Goal: Task Accomplishment & Management: Manage account settings

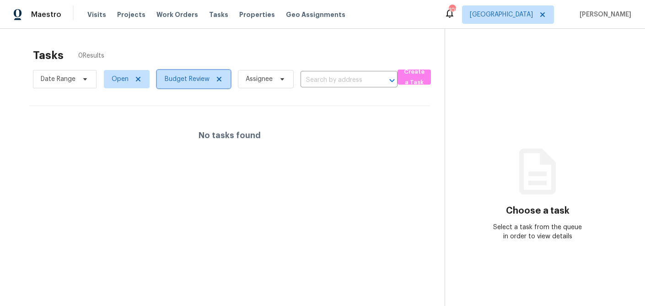
click at [213, 77] on span at bounding box center [218, 78] width 10 height 7
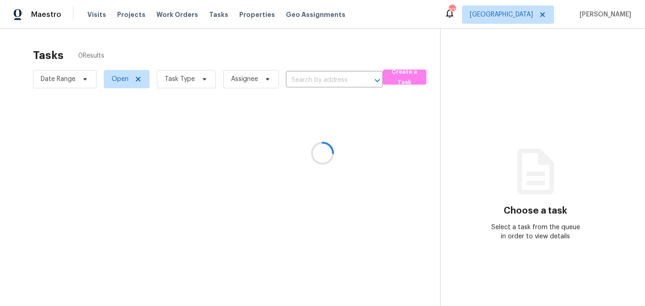
click at [202, 81] on div at bounding box center [322, 153] width 645 height 306
click at [203, 79] on icon at bounding box center [205, 79] width 4 height 2
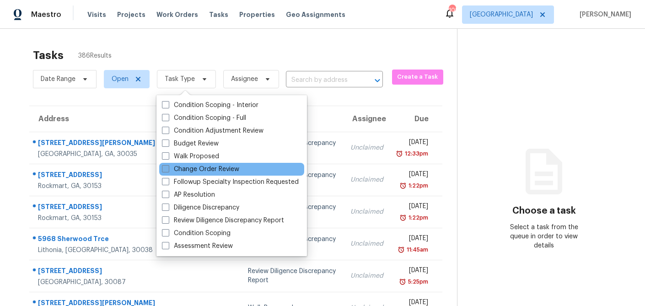
click at [165, 168] on span at bounding box center [165, 168] width 7 height 7
click at [165, 168] on input "Change Order Review" at bounding box center [165, 168] width 6 height 6
checkbox input "true"
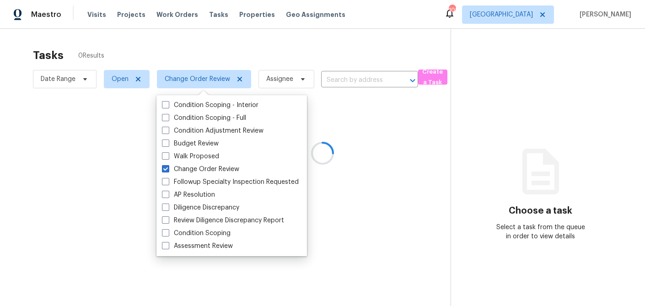
click at [208, 48] on div at bounding box center [322, 153] width 645 height 306
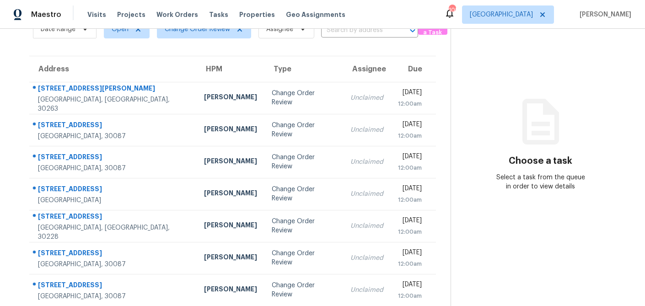
scroll to position [48, 0]
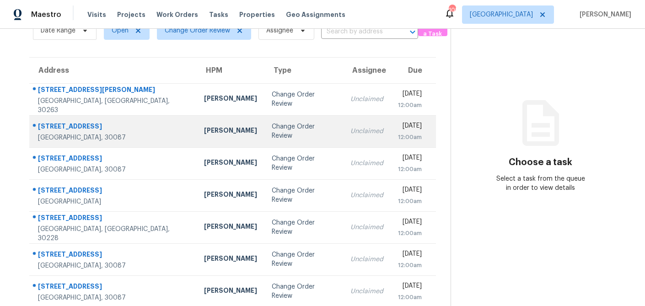
click at [197, 137] on td "[PERSON_NAME]" at bounding box center [231, 131] width 68 height 32
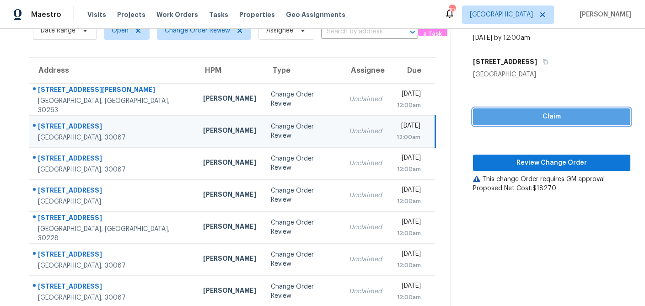
click at [541, 121] on span "Claim" at bounding box center [551, 116] width 143 height 11
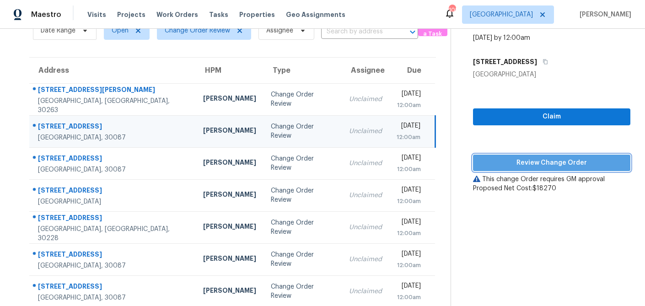
click at [529, 163] on span "Review Change Order" at bounding box center [551, 162] width 143 height 11
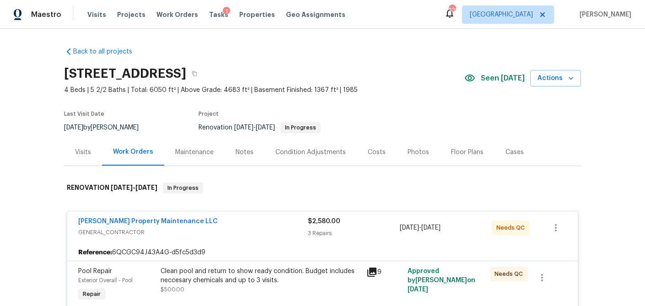
click at [85, 152] on div "Visits" at bounding box center [83, 152] width 16 height 9
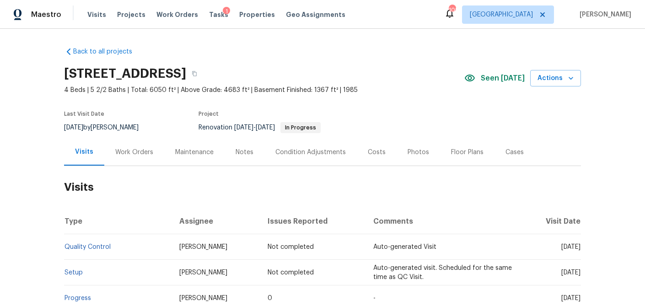
click at [137, 150] on div "Work Orders" at bounding box center [134, 152] width 38 height 9
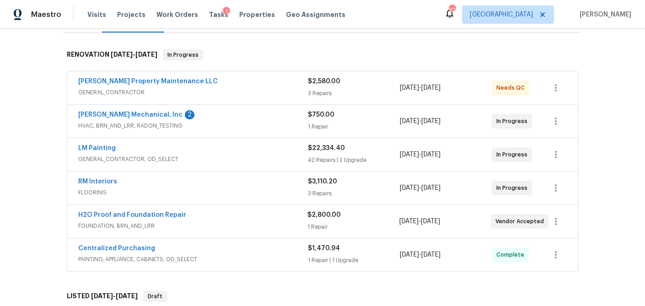
scroll to position [131, 0]
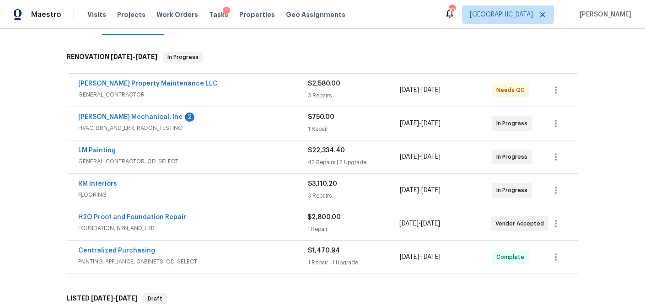
click at [242, 93] on span "GENERAL_CONTRACTOR" at bounding box center [193, 94] width 230 height 9
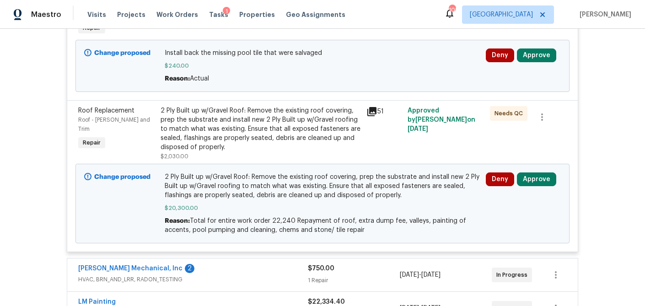
scroll to position [382, 0]
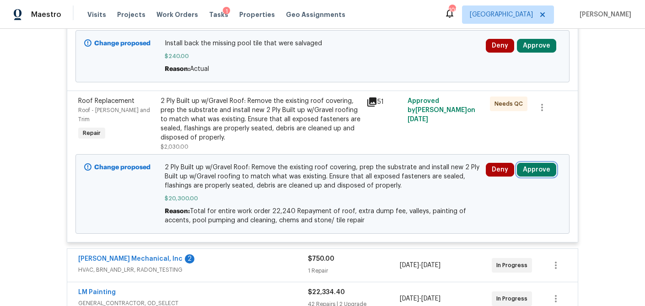
click at [541, 167] on button "Approve" at bounding box center [536, 170] width 39 height 14
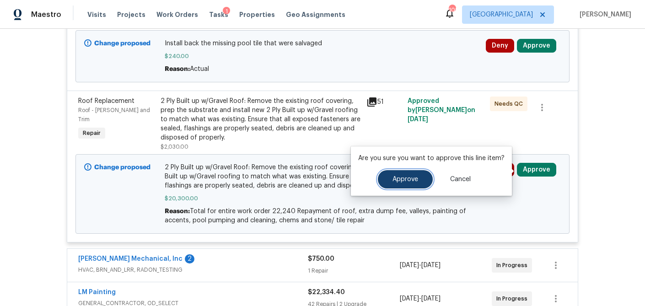
click at [403, 179] on span "Approve" at bounding box center [405, 179] width 26 height 7
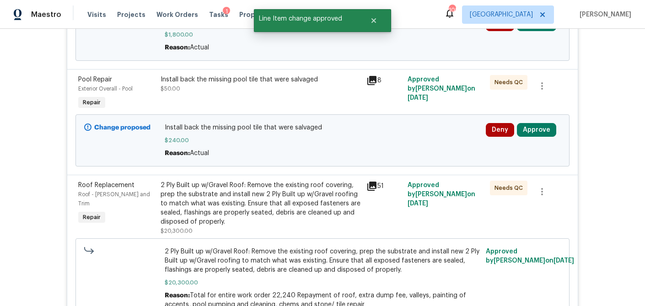
scroll to position [295, 0]
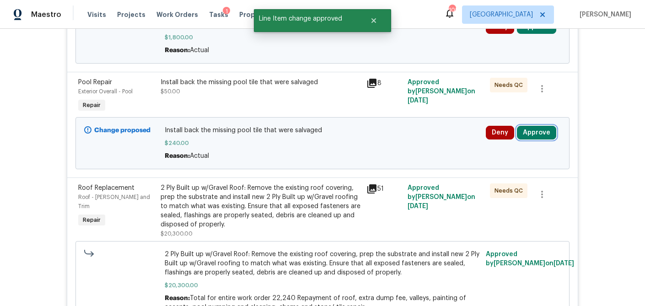
click at [539, 136] on button "Approve" at bounding box center [536, 133] width 39 height 14
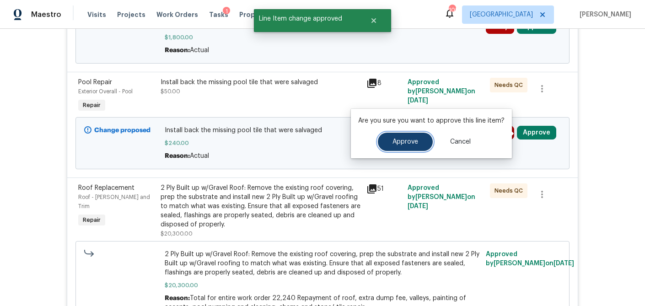
click at [409, 145] on span "Approve" at bounding box center [405, 142] width 26 height 7
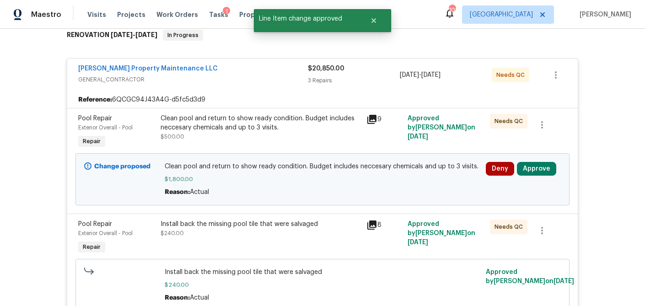
scroll to position [151, 0]
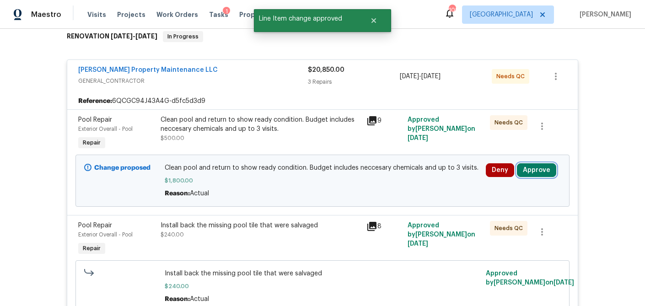
click at [535, 170] on button "Approve" at bounding box center [536, 170] width 39 height 14
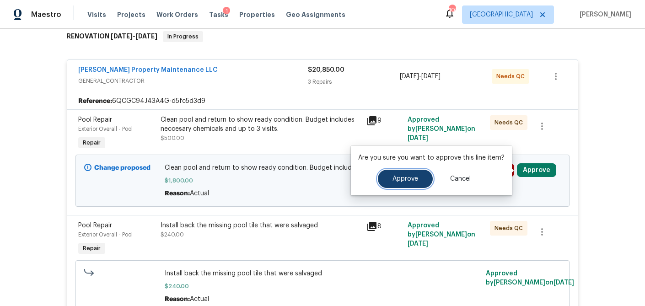
click at [393, 181] on span "Approve" at bounding box center [405, 179] width 26 height 7
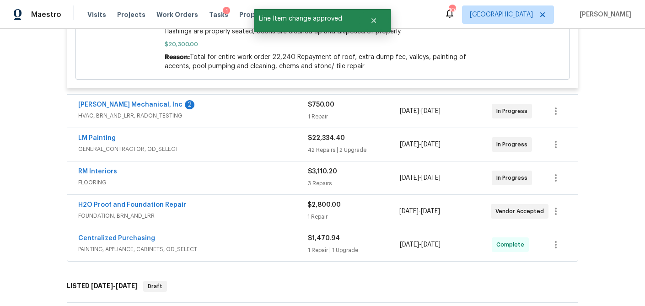
scroll to position [558, 0]
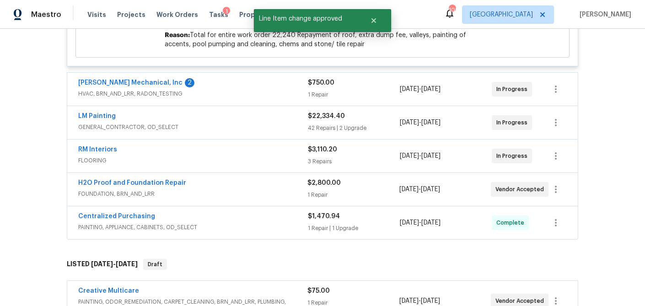
click at [339, 85] on div "$750.00" at bounding box center [354, 82] width 92 height 9
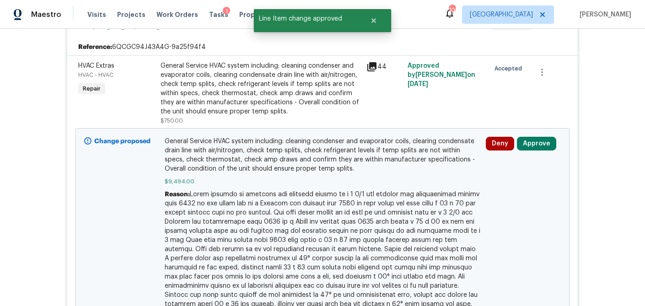
scroll to position [676, 0]
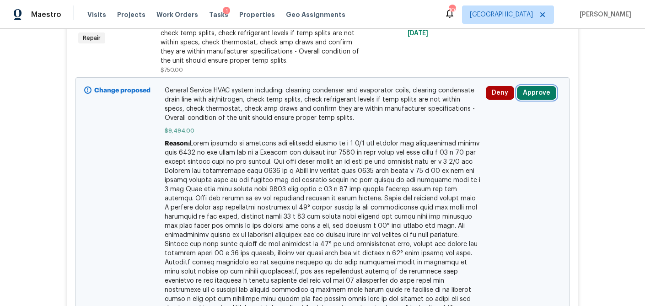
click at [538, 94] on button "Approve" at bounding box center [536, 93] width 39 height 14
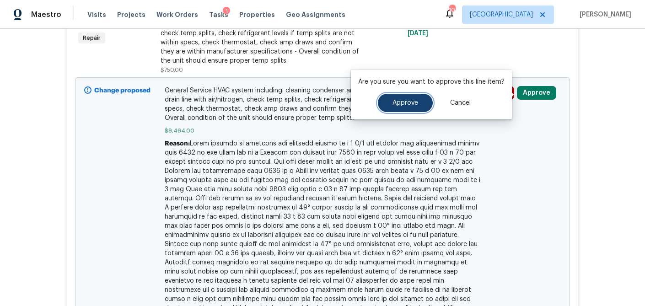
click at [393, 107] on button "Approve" at bounding box center [405, 103] width 55 height 18
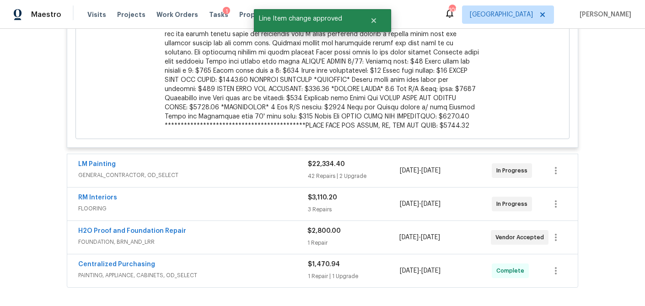
scroll to position [1027, 0]
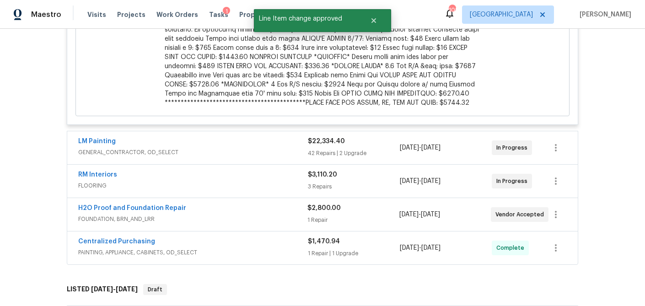
click at [366, 137] on div "$22,334.40" at bounding box center [354, 141] width 92 height 9
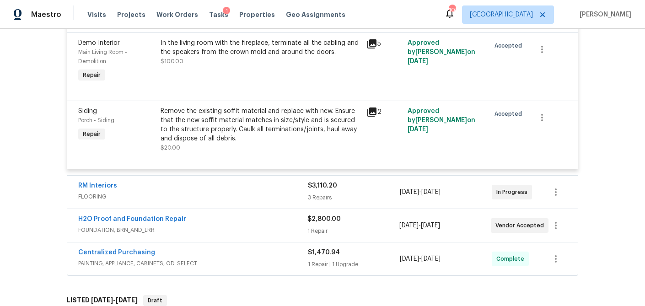
scroll to position [4414, 0]
click at [348, 194] on div "3 Repairs" at bounding box center [354, 198] width 92 height 9
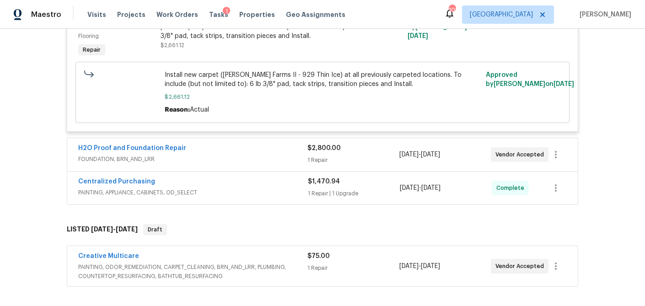
scroll to position [4768, 0]
click at [354, 156] on div "1 Repair" at bounding box center [352, 160] width 91 height 9
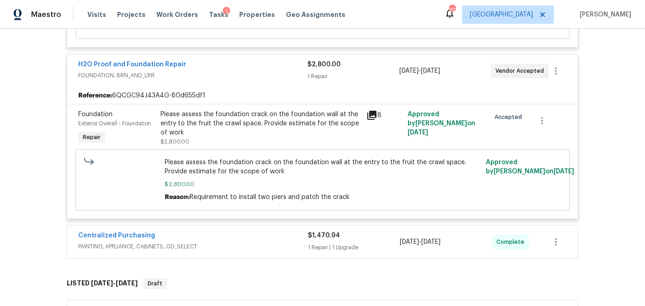
scroll to position [4854, 0]
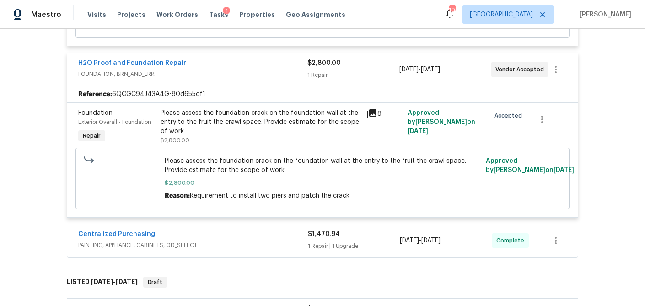
click at [360, 230] on div "$1,470.94" at bounding box center [354, 234] width 92 height 9
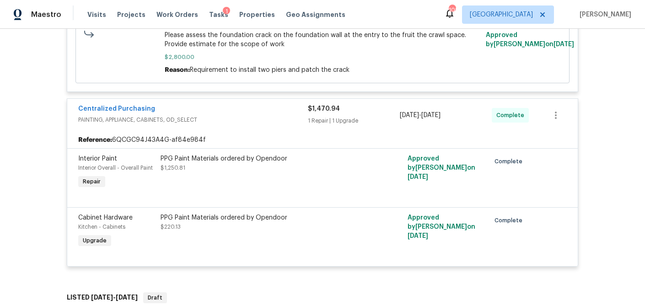
scroll to position [5142, 0]
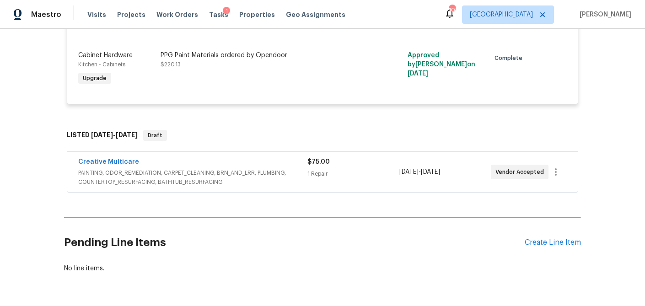
click at [356, 157] on div "$75.00 1 Repair" at bounding box center [352, 171] width 91 height 29
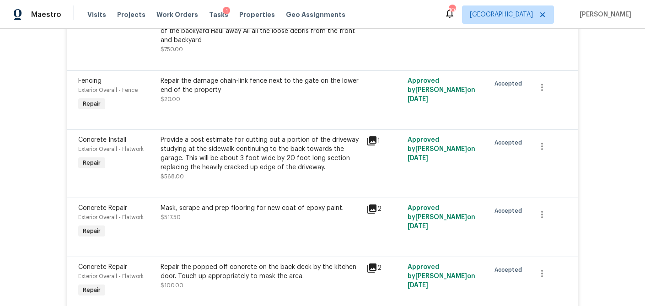
scroll to position [1439, 0]
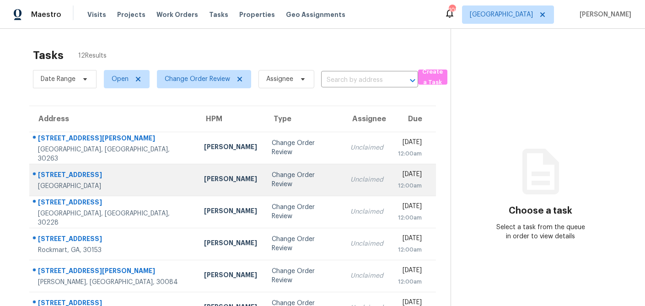
click at [204, 183] on div "Michael Durham" at bounding box center [230, 179] width 53 height 11
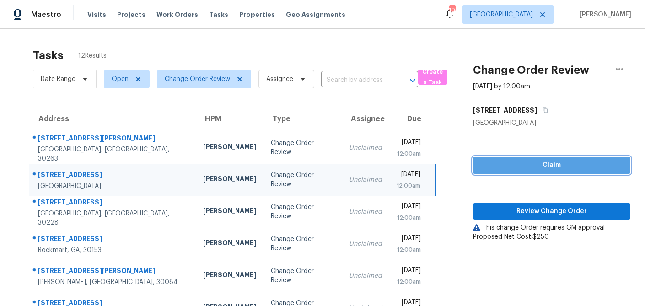
click at [510, 164] on span "Claim" at bounding box center [551, 165] width 143 height 11
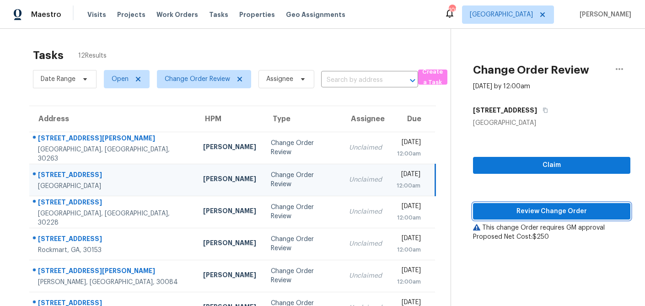
click at [517, 206] on span "Review Change Order" at bounding box center [551, 211] width 143 height 11
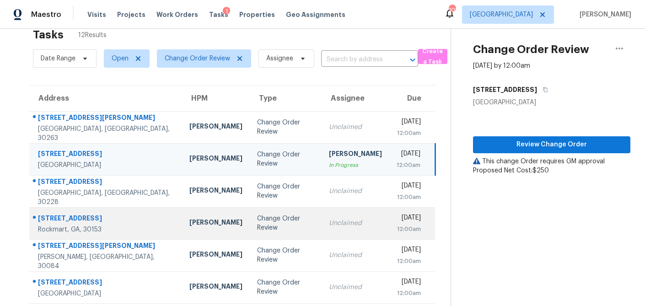
scroll to position [23, 0]
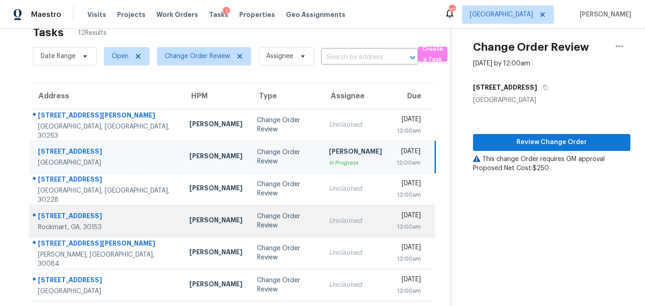
click at [257, 224] on div "Change Order Review" at bounding box center [285, 221] width 57 height 18
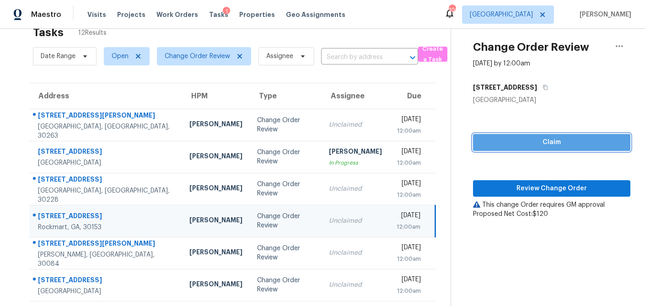
drag, startPoint x: 538, startPoint y: 144, endPoint x: 532, endPoint y: 167, distance: 23.2
click at [538, 144] on span "Claim" at bounding box center [551, 142] width 143 height 11
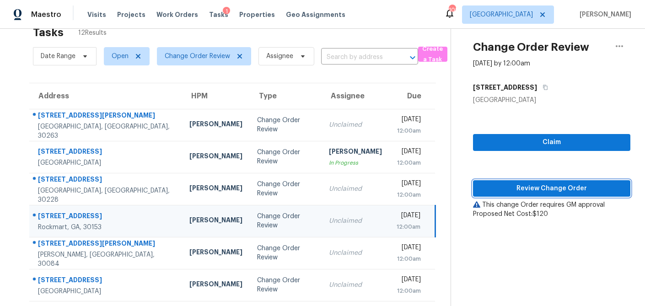
click at [531, 185] on span "Review Change Order" at bounding box center [551, 188] width 143 height 11
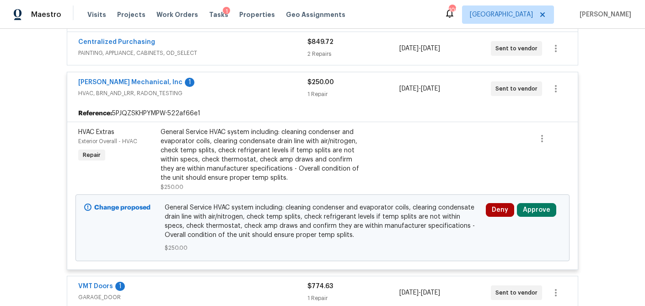
scroll to position [303, 0]
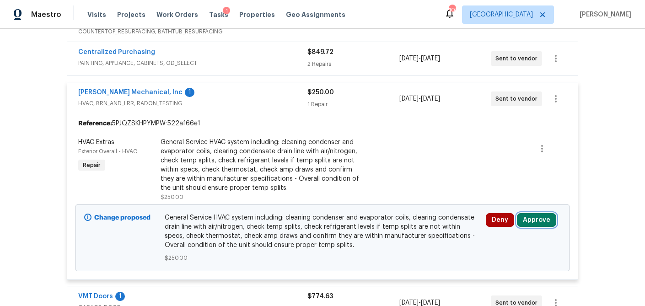
click at [531, 221] on button "Approve" at bounding box center [536, 220] width 39 height 14
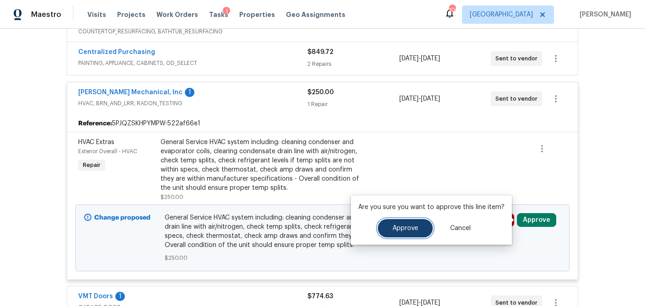
click at [421, 228] on button "Approve" at bounding box center [405, 228] width 55 height 18
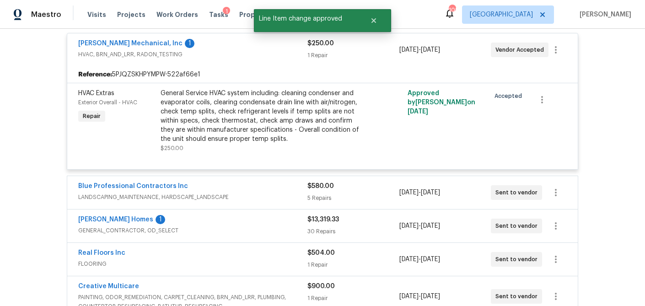
scroll to position [184, 0]
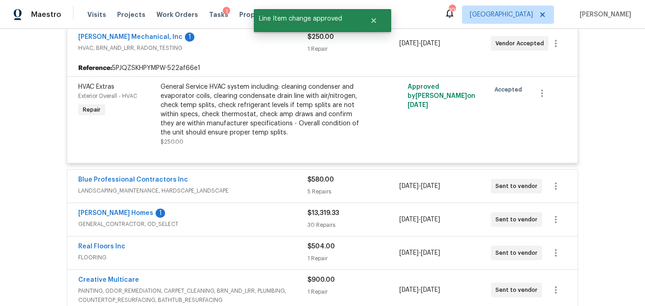
click at [279, 191] on span "LANDSCAPING_MAINTENANCE, HARDSCAPE_LANDSCAPE" at bounding box center [192, 190] width 229 height 9
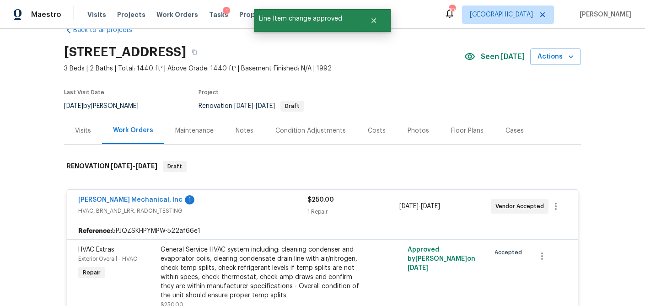
scroll to position [0, 0]
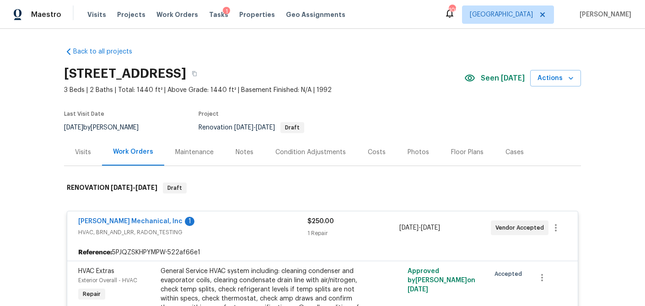
drag, startPoint x: 370, startPoint y: 149, endPoint x: 189, endPoint y: 154, distance: 180.3
click at [369, 149] on div "Costs" at bounding box center [377, 152] width 18 height 9
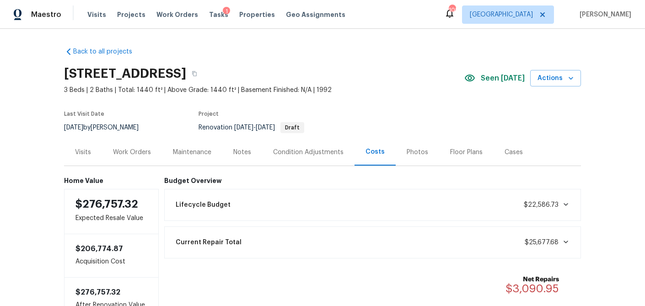
click at [143, 153] on div "Work Orders" at bounding box center [132, 152] width 38 height 9
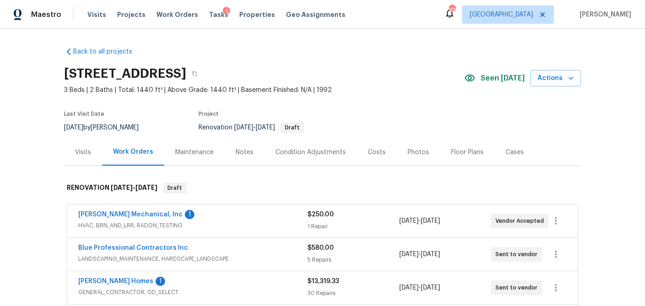
click at [89, 149] on div "Visits" at bounding box center [83, 152] width 16 height 9
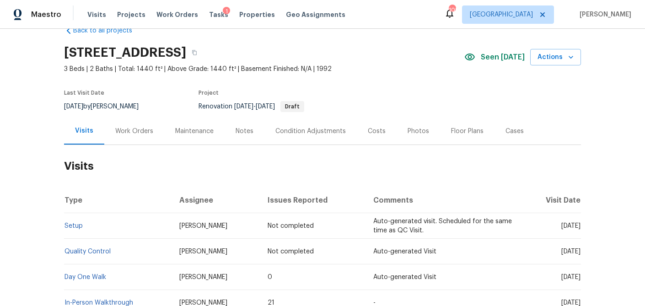
scroll to position [5, 0]
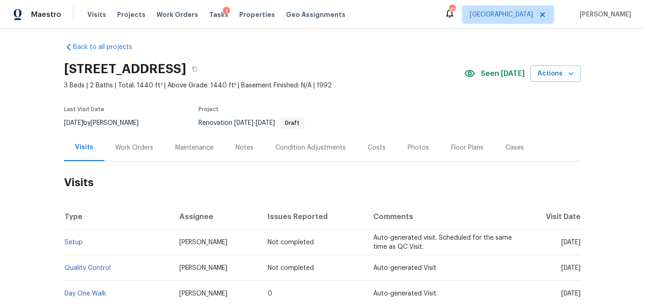
click at [139, 145] on div "Work Orders" at bounding box center [134, 147] width 38 height 9
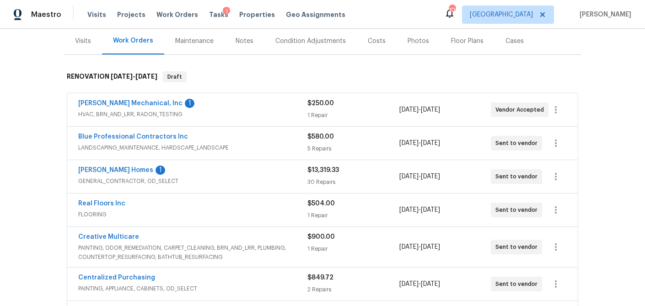
scroll to position [100, 0]
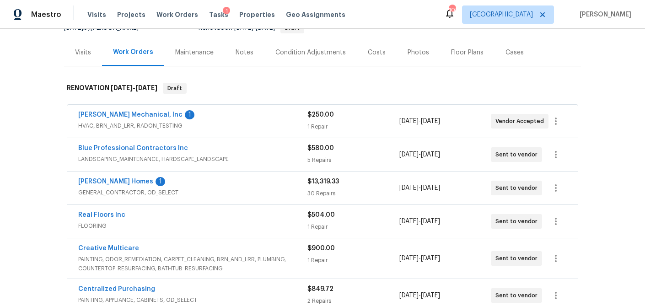
click at [252, 129] on span "HVAC, BRN_AND_LRR, RADON_TESTING" at bounding box center [192, 125] width 229 height 9
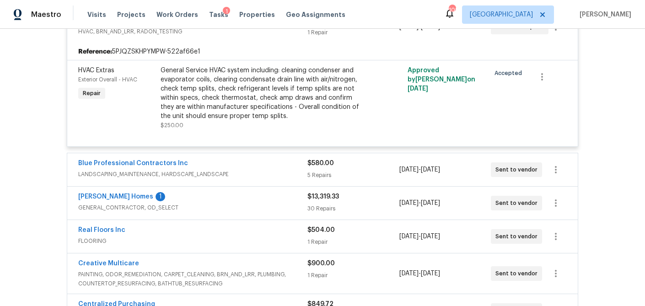
scroll to position [210, 0]
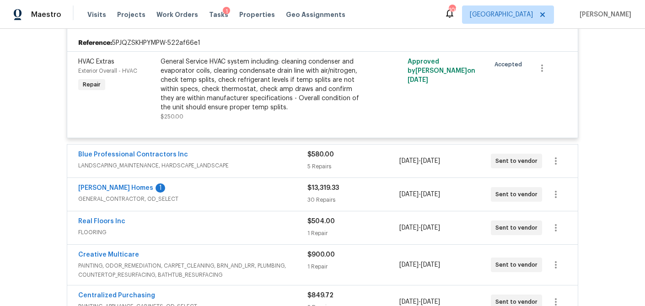
click at [265, 179] on div "Therrien Homes 1 GENERAL_CONTRACTOR, OD_SELECT $13,319.33 30 Repairs 10/7/2025 …" at bounding box center [322, 194] width 511 height 33
click at [264, 171] on div "Blue Professional Contractors Inc LANDSCAPING_MAINTENANCE, HARDSCAPE_LANDSCAPE" at bounding box center [192, 161] width 229 height 22
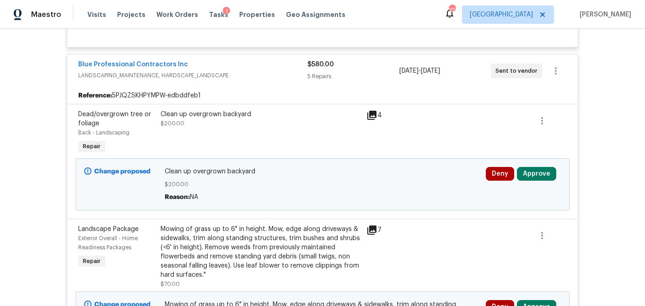
scroll to position [300, 0]
click at [530, 173] on button "Approve" at bounding box center [536, 174] width 39 height 14
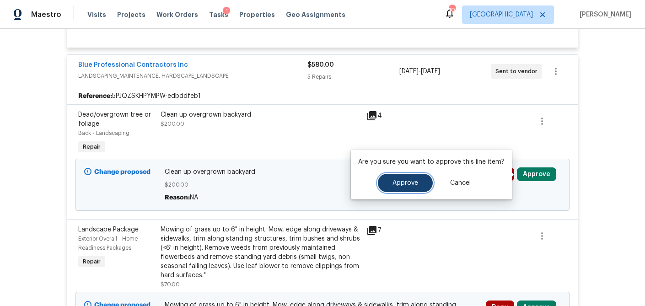
click at [399, 187] on button "Approve" at bounding box center [405, 183] width 55 height 18
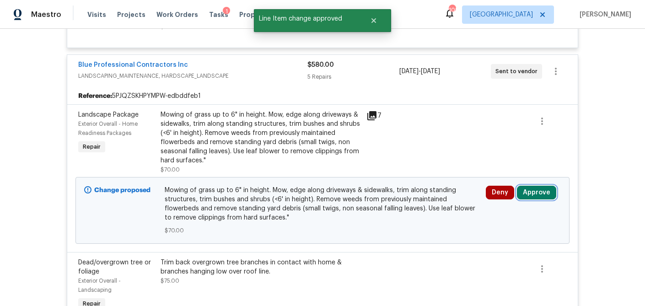
click at [537, 190] on button "Approve" at bounding box center [536, 193] width 39 height 14
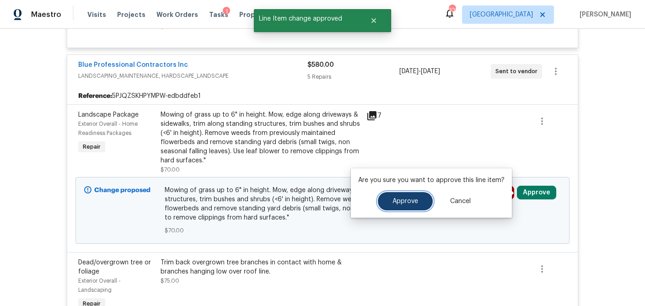
click at [386, 203] on button "Approve" at bounding box center [405, 201] width 55 height 18
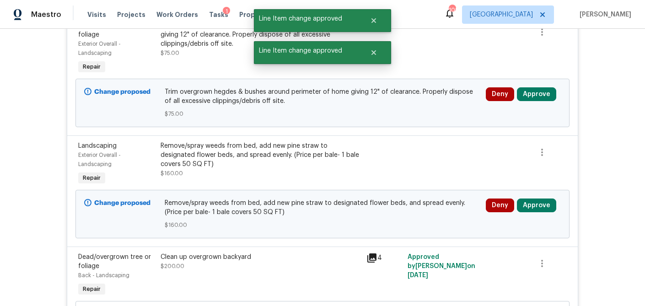
scroll to position [500, 0]
click at [540, 205] on button "Approve" at bounding box center [536, 206] width 39 height 14
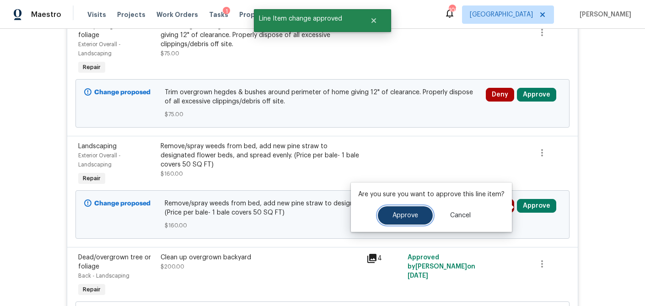
click at [410, 215] on span "Approve" at bounding box center [405, 215] width 26 height 7
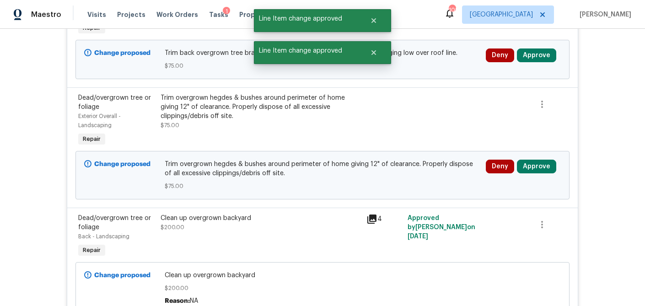
scroll to position [422, 0]
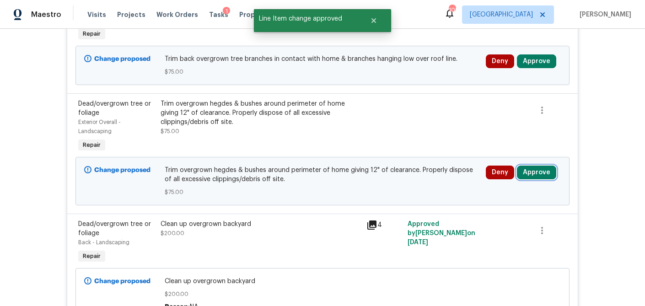
click at [537, 168] on button "Approve" at bounding box center [536, 173] width 39 height 14
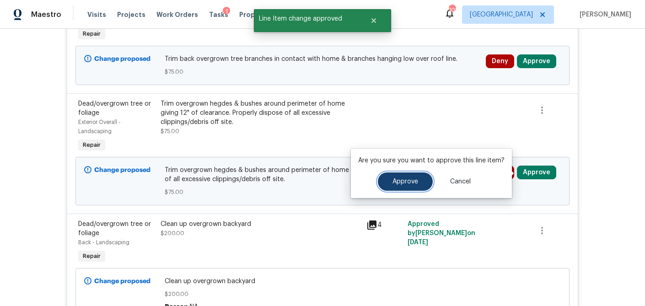
click at [413, 180] on span "Approve" at bounding box center [405, 181] width 26 height 7
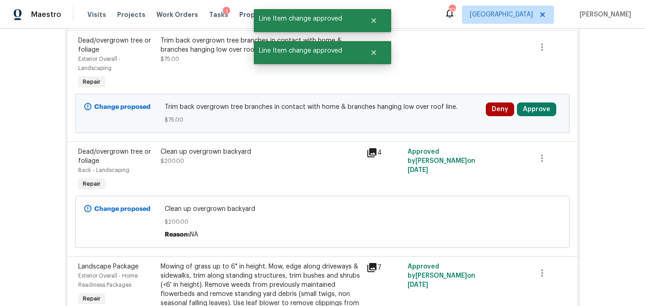
scroll to position [353, 0]
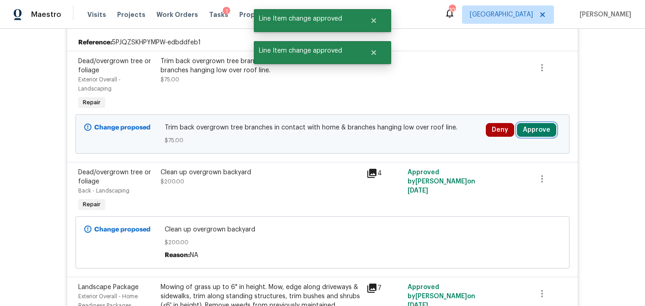
click at [541, 130] on button "Approve" at bounding box center [536, 130] width 39 height 14
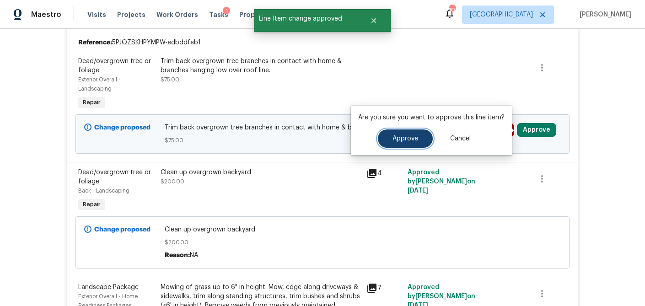
click at [412, 136] on span "Approve" at bounding box center [405, 138] width 26 height 7
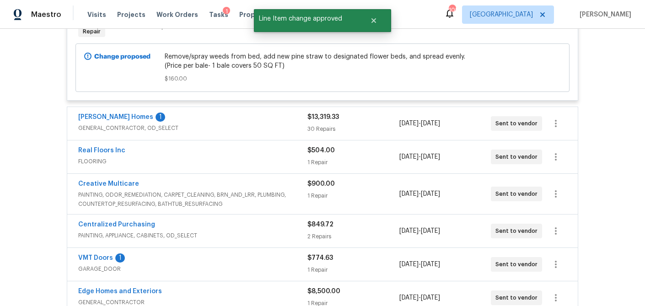
scroll to position [905, 0]
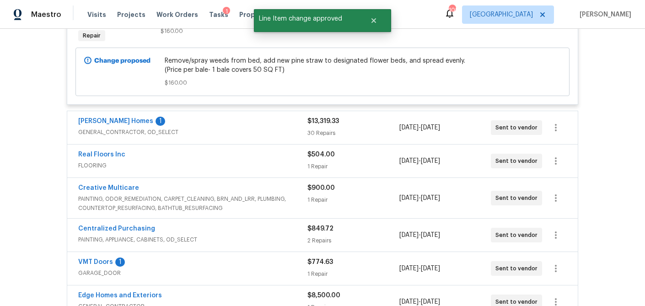
click at [367, 123] on div "$13,319.33" at bounding box center [352, 121] width 91 height 9
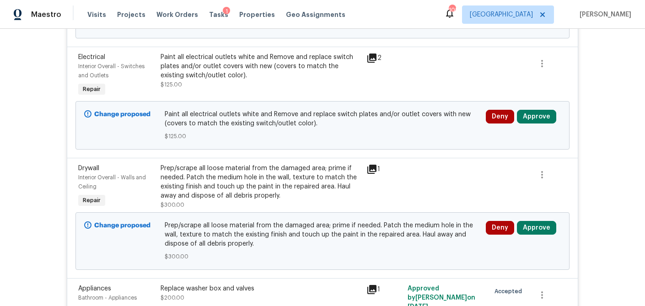
scroll to position [1981, 0]
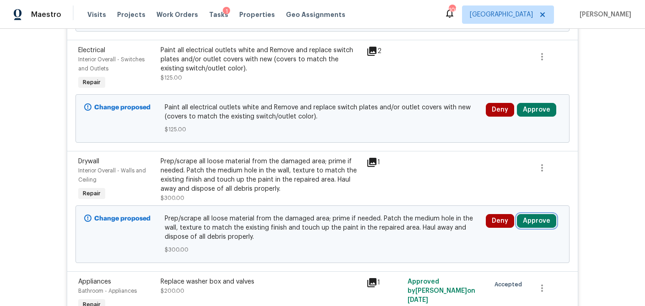
click at [543, 224] on button "Approve" at bounding box center [536, 221] width 39 height 14
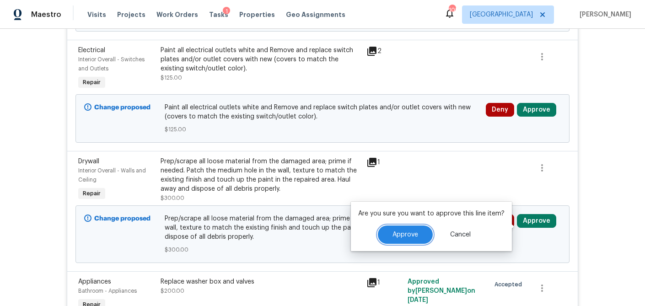
click at [413, 231] on span "Approve" at bounding box center [405, 234] width 26 height 7
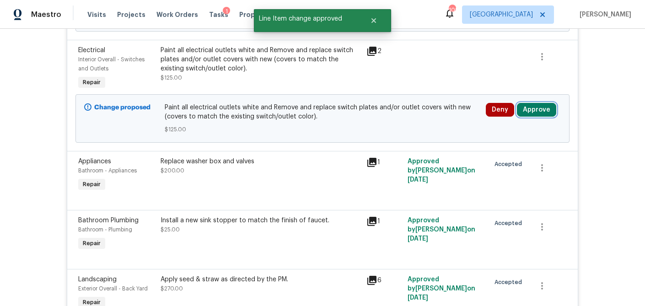
click at [537, 117] on button "Approve" at bounding box center [536, 110] width 39 height 14
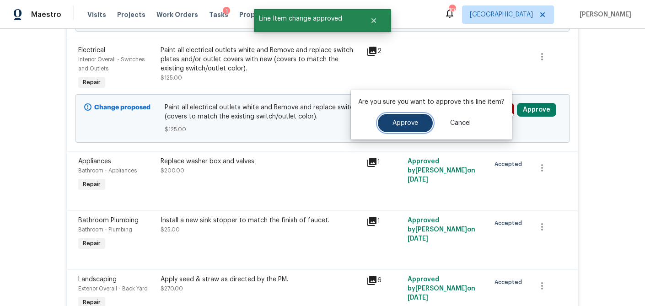
click at [408, 124] on span "Approve" at bounding box center [405, 123] width 26 height 7
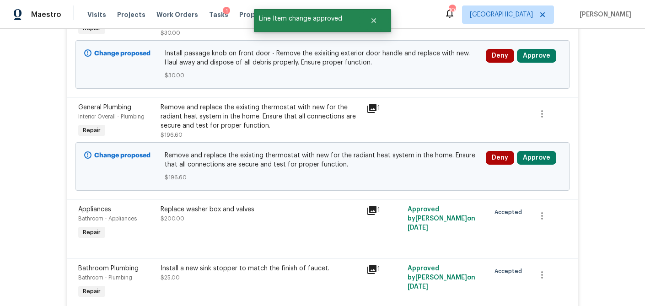
scroll to position [1807, 0]
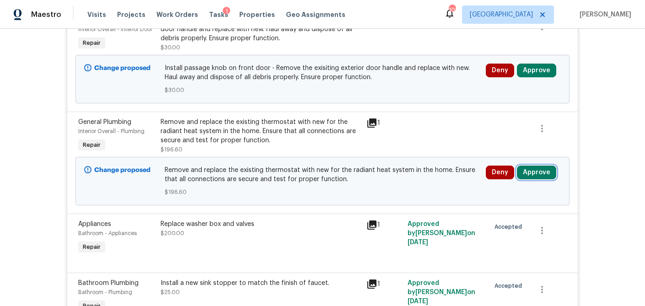
drag, startPoint x: 538, startPoint y: 173, endPoint x: 528, endPoint y: 173, distance: 10.1
click at [538, 173] on button "Approve" at bounding box center [536, 173] width 39 height 14
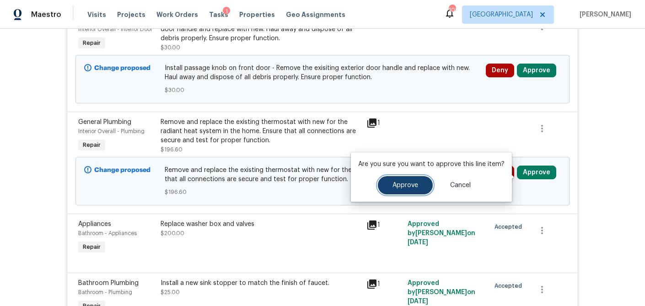
click at [403, 184] on span "Approve" at bounding box center [405, 185] width 26 height 7
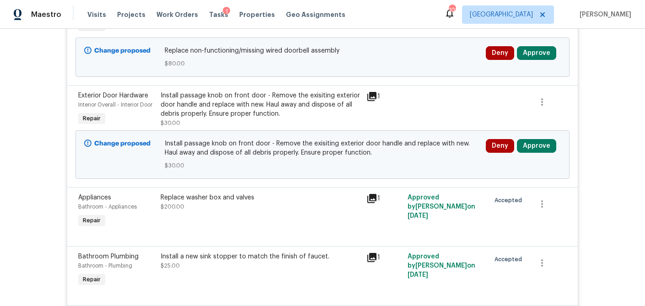
scroll to position [1731, 0]
click at [542, 150] on button "Approve" at bounding box center [536, 147] width 39 height 14
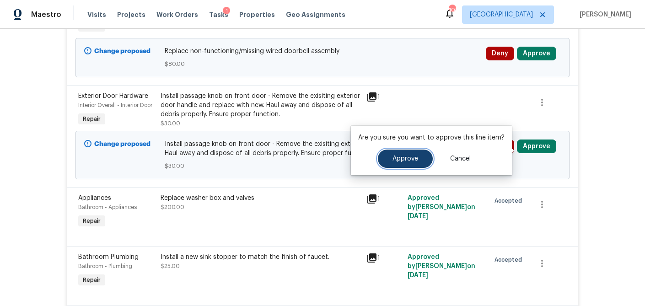
click at [410, 161] on span "Approve" at bounding box center [405, 159] width 26 height 7
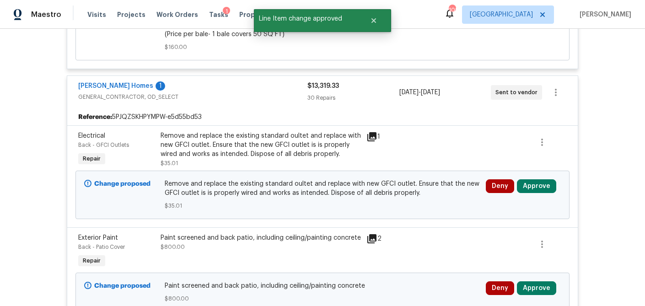
scroll to position [941, 0]
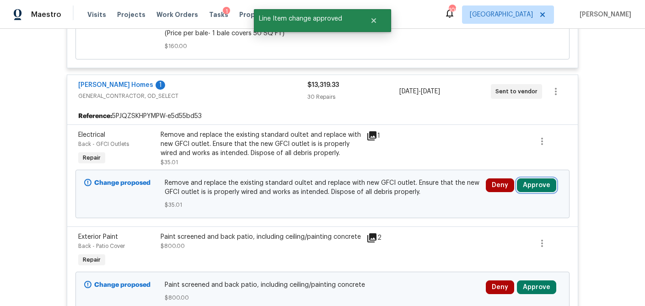
click at [536, 183] on button "Approve" at bounding box center [536, 185] width 39 height 14
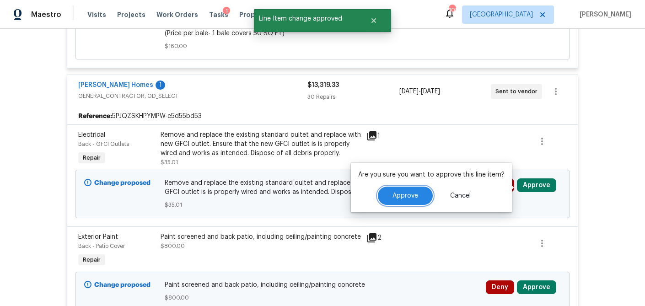
click at [423, 191] on button "Approve" at bounding box center [405, 196] width 55 height 18
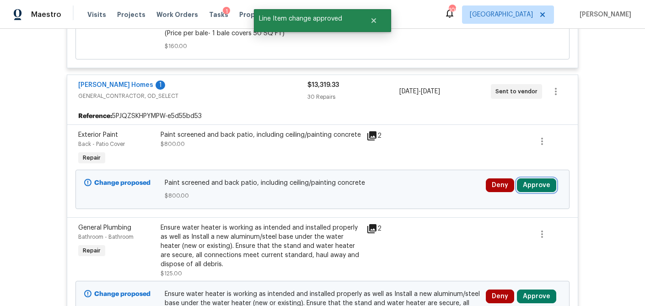
click at [534, 188] on button "Approve" at bounding box center [536, 185] width 39 height 14
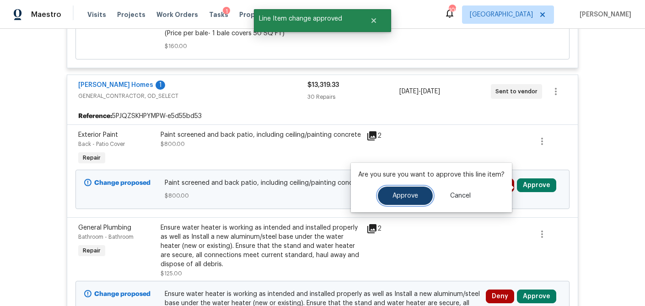
click at [414, 199] on span "Approve" at bounding box center [405, 196] width 26 height 7
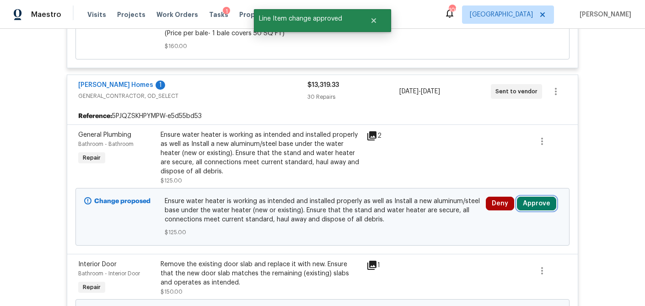
drag, startPoint x: 528, startPoint y: 206, endPoint x: 523, endPoint y: 206, distance: 5.0
click at [528, 206] on button "Approve" at bounding box center [536, 204] width 39 height 14
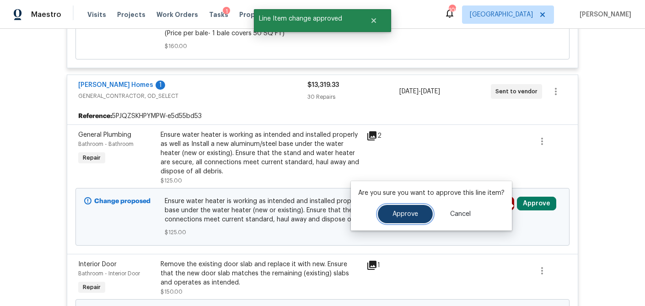
click at [420, 210] on button "Approve" at bounding box center [405, 214] width 55 height 18
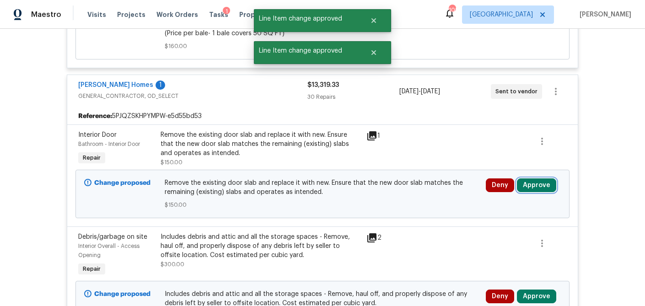
click at [540, 189] on button "Approve" at bounding box center [536, 185] width 39 height 14
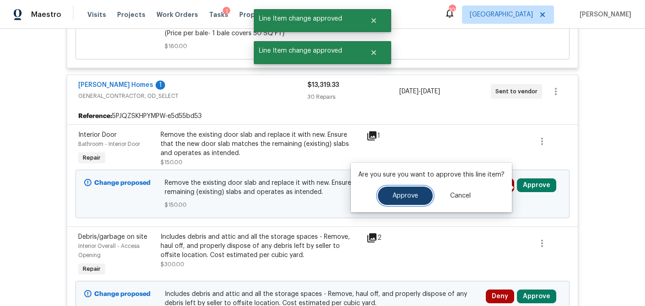
click at [409, 199] on button "Approve" at bounding box center [405, 196] width 55 height 18
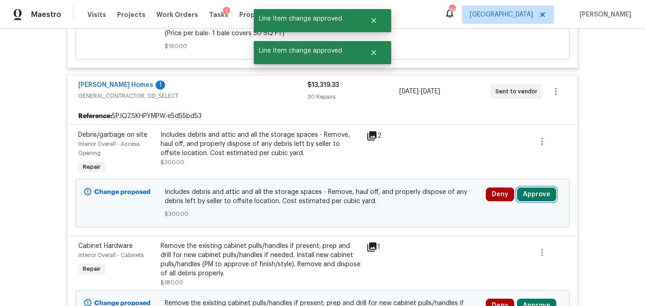
click at [542, 195] on button "Approve" at bounding box center [536, 195] width 39 height 14
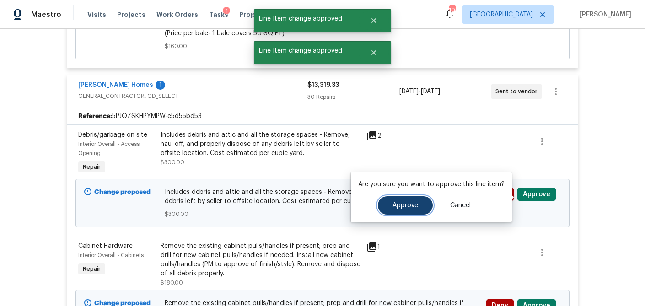
click at [406, 204] on span "Approve" at bounding box center [405, 205] width 26 height 7
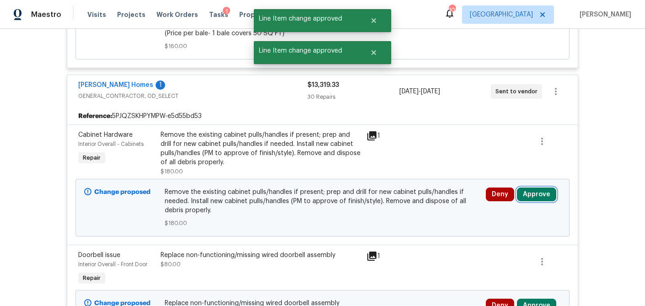
click at [539, 195] on button "Approve" at bounding box center [536, 195] width 39 height 14
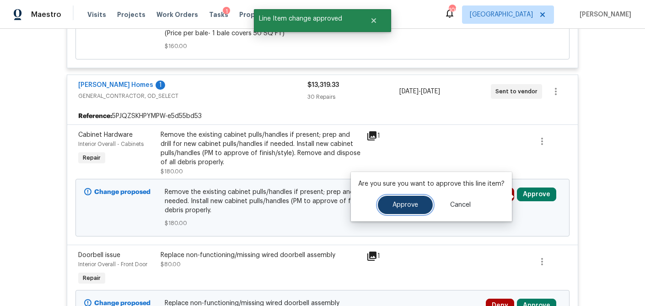
click at [397, 205] on span "Approve" at bounding box center [405, 205] width 26 height 7
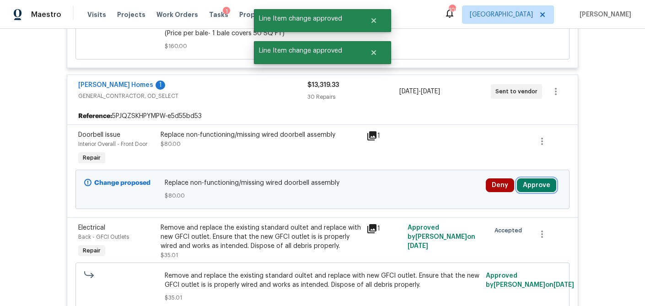
click at [533, 192] on button "Approve" at bounding box center [536, 185] width 39 height 14
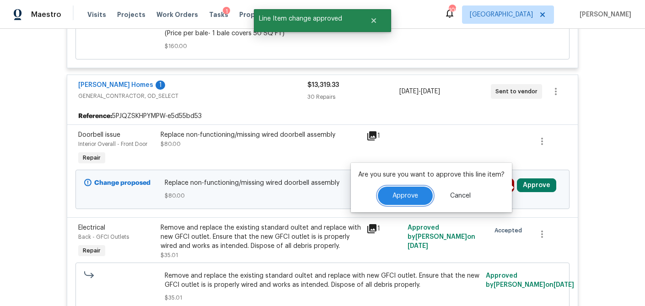
click at [399, 203] on button "Approve" at bounding box center [405, 196] width 55 height 18
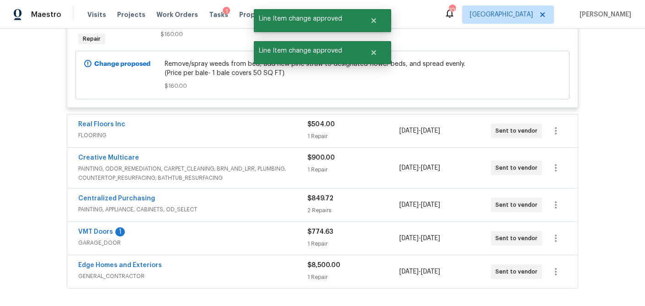
scroll to position [3250, 0]
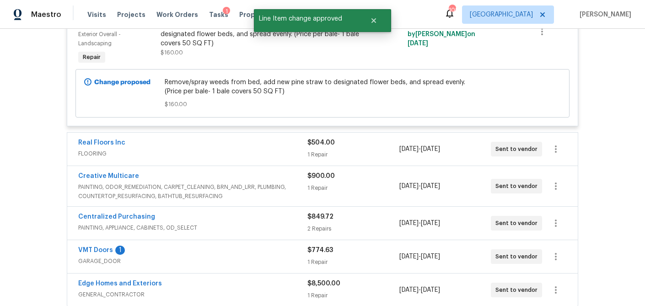
click at [378, 165] on div "Real Floors Inc FLOORING $504.00 1 Repair 10/7/2025 - 10/14/2025 Sent to vendor" at bounding box center [322, 149] width 511 height 33
click at [363, 145] on div "$504.00" at bounding box center [352, 142] width 91 height 9
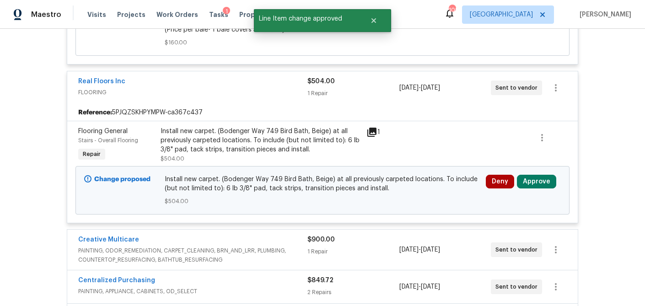
scroll to position [3313, 0]
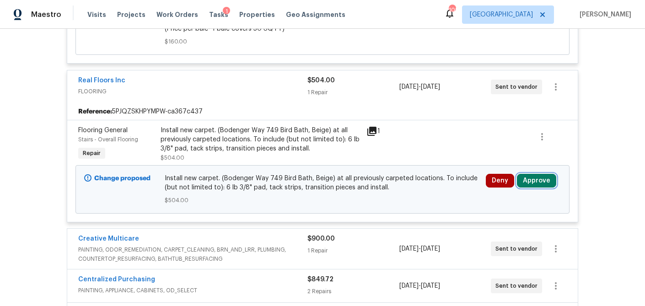
click at [551, 178] on button "Approve" at bounding box center [536, 181] width 39 height 14
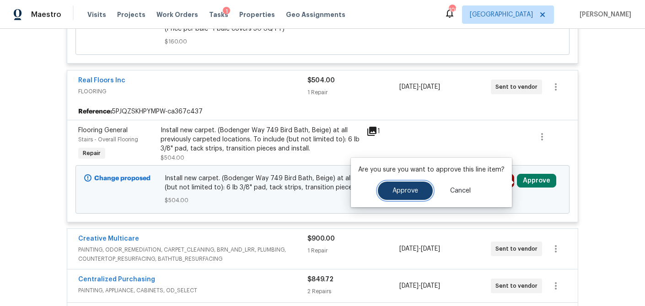
click at [412, 189] on span "Approve" at bounding box center [405, 191] width 26 height 7
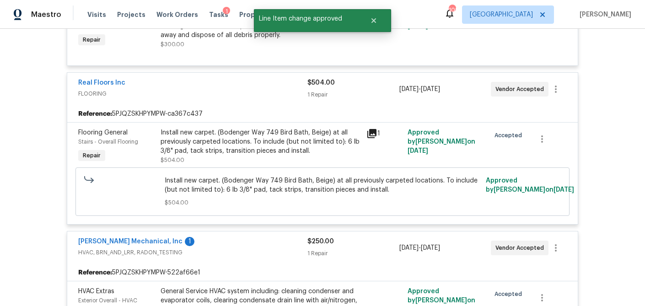
click at [366, 246] on div "$250.00 1 Repair" at bounding box center [352, 248] width 91 height 22
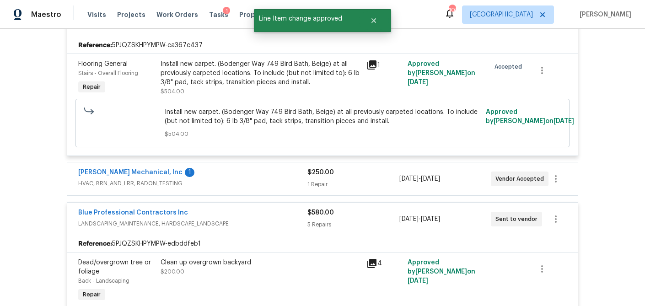
scroll to position [2619, 0]
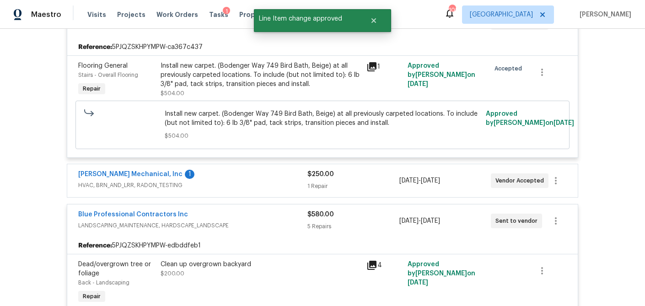
click at [361, 188] on div "1 Repair" at bounding box center [352, 186] width 91 height 9
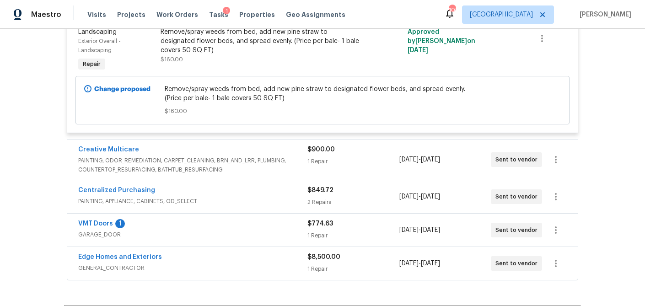
scroll to position [3403, 0]
click at [365, 162] on div "1 Repair" at bounding box center [352, 160] width 91 height 9
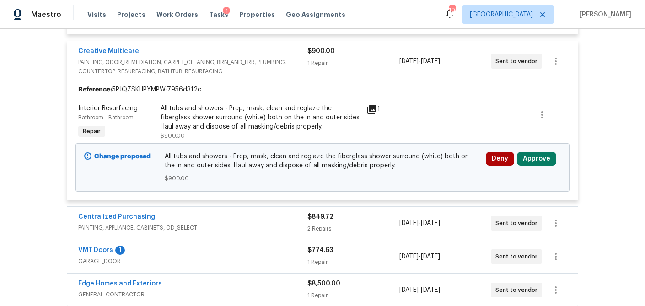
scroll to position [3501, 0]
drag, startPoint x: 547, startPoint y: 160, endPoint x: 520, endPoint y: 162, distance: 26.6
click at [547, 160] on button "Approve" at bounding box center [536, 158] width 39 height 14
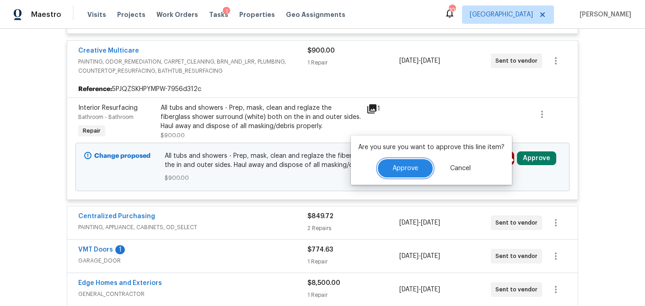
drag, startPoint x: 387, startPoint y: 171, endPoint x: 376, endPoint y: 175, distance: 12.6
click at [387, 171] on button "Approve" at bounding box center [405, 168] width 55 height 18
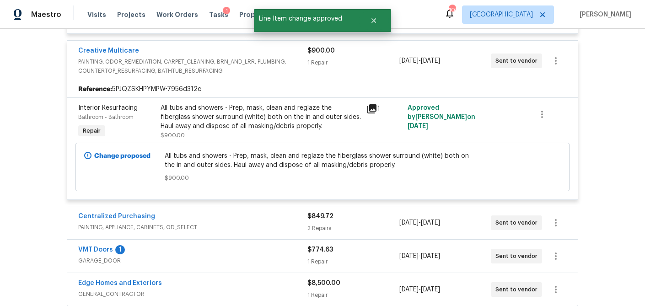
click at [353, 230] on div "2 Repairs" at bounding box center [352, 228] width 91 height 9
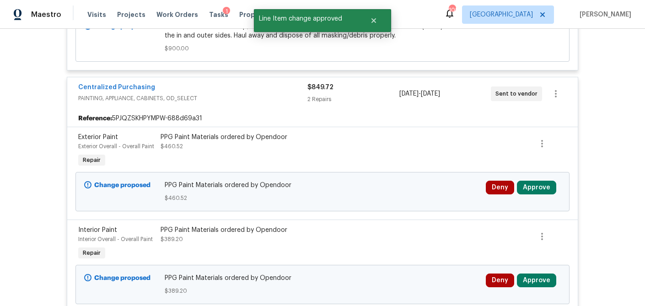
scroll to position [3630, 0]
drag, startPoint x: 542, startPoint y: 186, endPoint x: 513, endPoint y: 196, distance: 30.1
click at [542, 186] on button "Approve" at bounding box center [536, 188] width 39 height 14
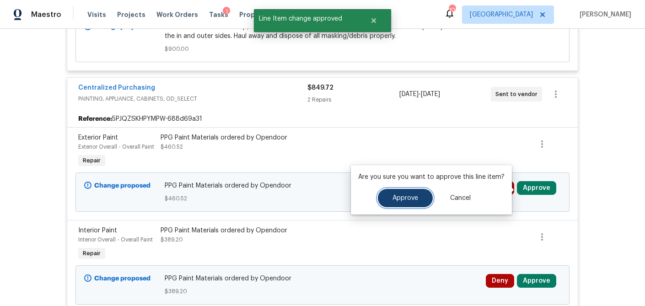
click at [426, 199] on button "Approve" at bounding box center [405, 198] width 55 height 18
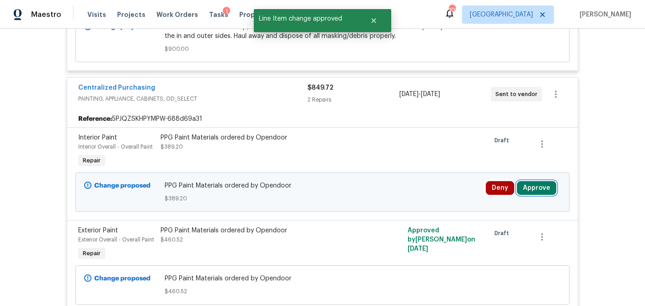
click at [542, 191] on button "Approve" at bounding box center [536, 188] width 39 height 14
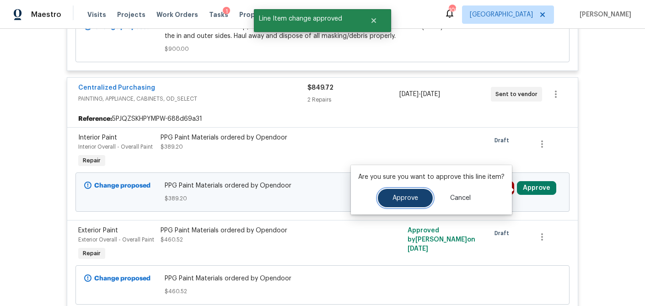
click at [399, 199] on span "Approve" at bounding box center [405, 198] width 26 height 7
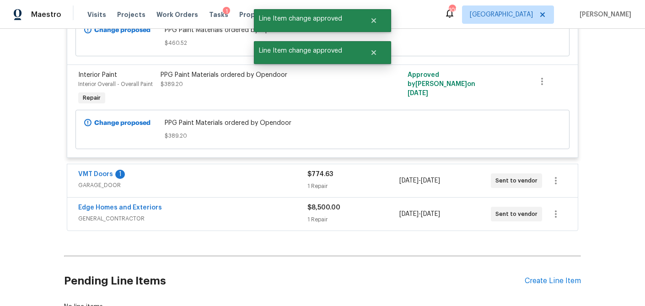
scroll to position [3790, 0]
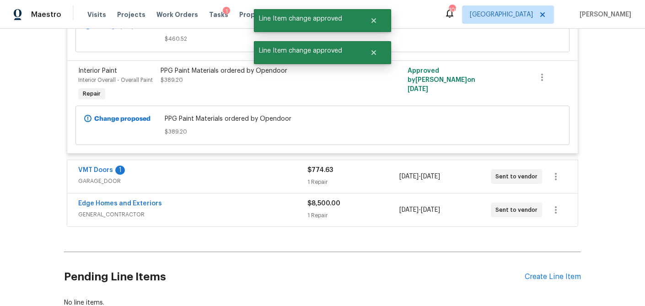
click at [355, 178] on div "$774.63 1 Repair" at bounding box center [352, 177] width 91 height 22
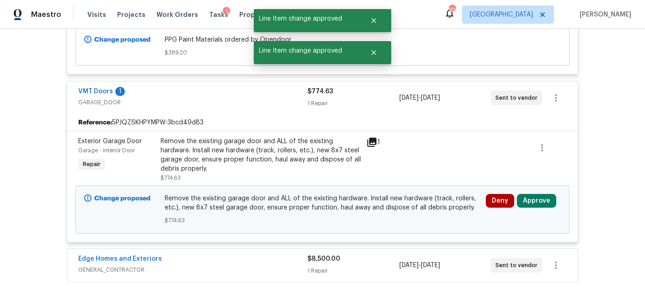
scroll to position [3866, 0]
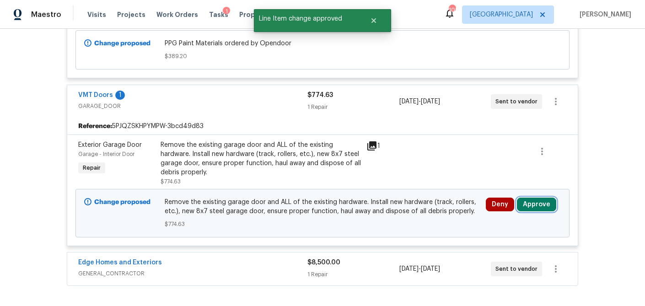
drag, startPoint x: 543, startPoint y: 206, endPoint x: 523, endPoint y: 207, distance: 19.2
click at [543, 206] on button "Approve" at bounding box center [536, 205] width 39 height 14
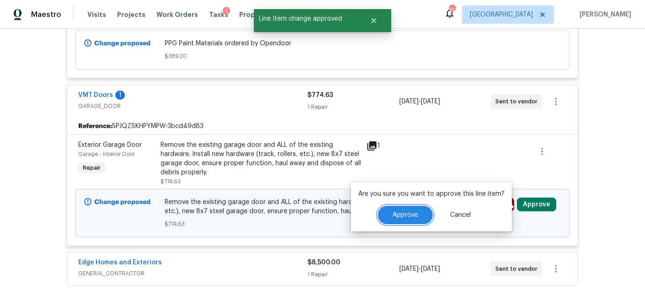
click at [412, 213] on span "Approve" at bounding box center [405, 215] width 26 height 7
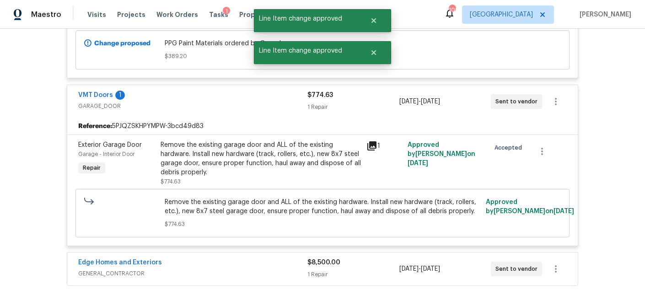
scroll to position [2839, 0]
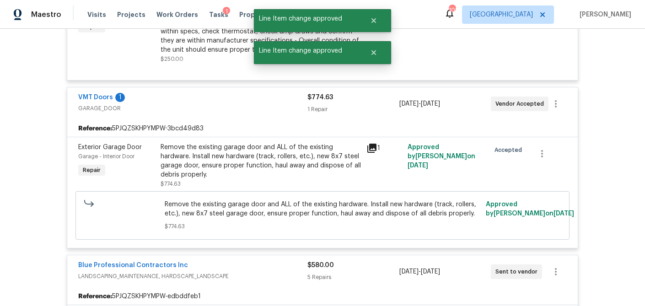
click at [359, 273] on div "5 Repairs" at bounding box center [352, 277] width 91 height 9
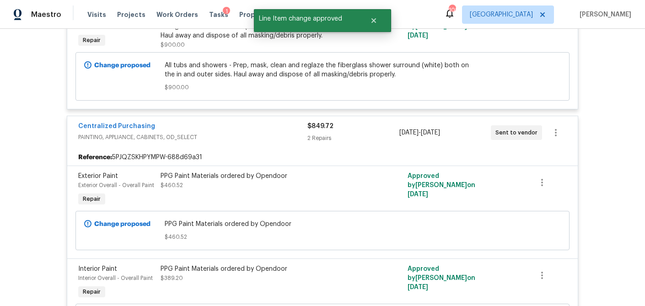
scroll to position [3413, 0]
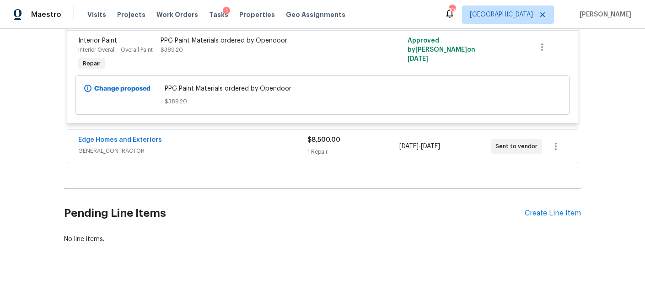
click at [355, 145] on div "$8,500.00 1 Repair" at bounding box center [352, 146] width 91 height 22
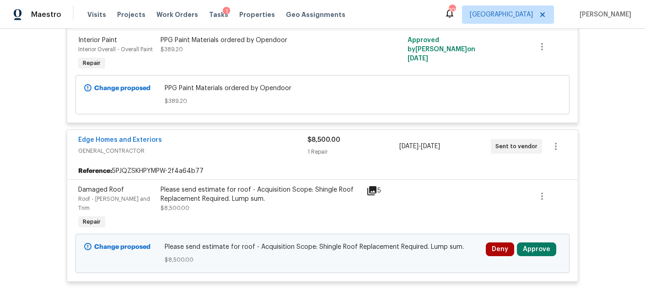
click at [374, 189] on icon at bounding box center [371, 190] width 9 height 9
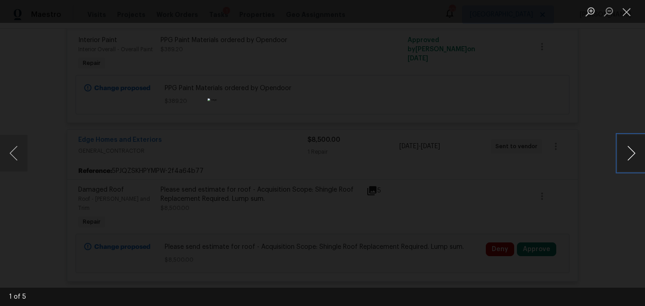
click at [629, 161] on button "Next image" at bounding box center [631, 153] width 27 height 37
click at [632, 13] on button "Close lightbox" at bounding box center [627, 12] width 18 height 16
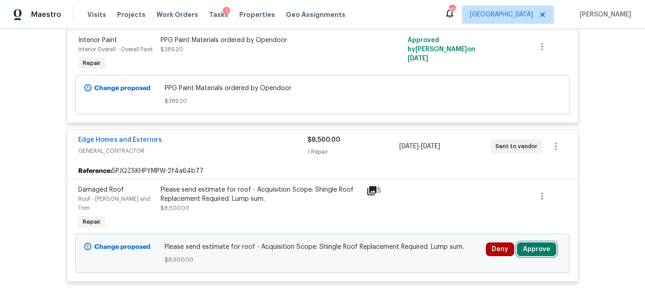
drag, startPoint x: 542, startPoint y: 241, endPoint x: 532, endPoint y: 241, distance: 9.6
click at [542, 242] on button "Approve" at bounding box center [536, 249] width 39 height 14
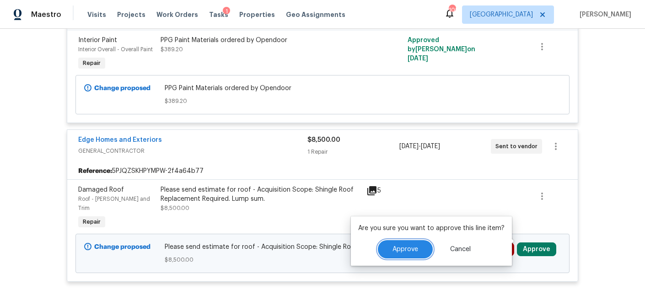
click at [419, 247] on button "Approve" at bounding box center [405, 249] width 55 height 18
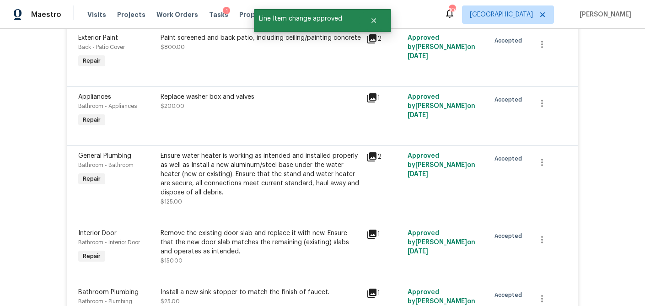
scroll to position [0, 0]
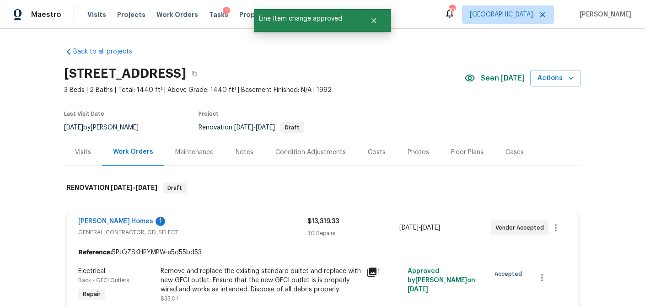
click at [87, 153] on div "Visits" at bounding box center [83, 152] width 16 height 9
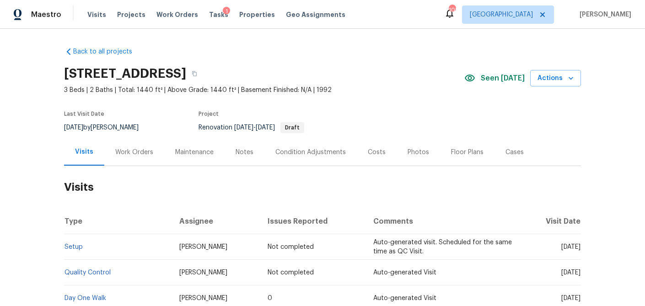
click at [368, 148] on div "Costs" at bounding box center [377, 152] width 18 height 9
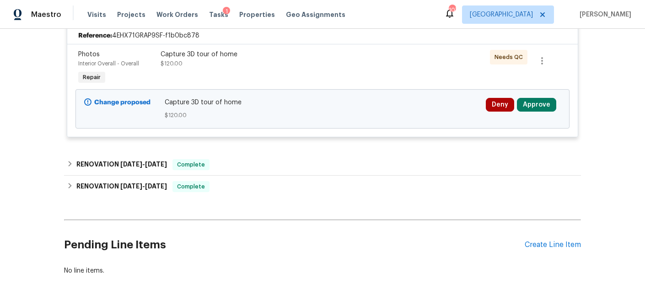
scroll to position [140, 0]
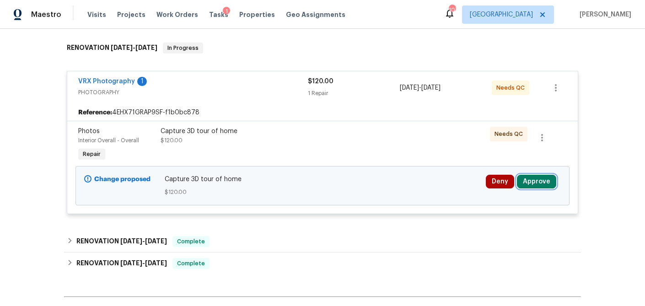
click at [540, 182] on button "Approve" at bounding box center [536, 182] width 39 height 14
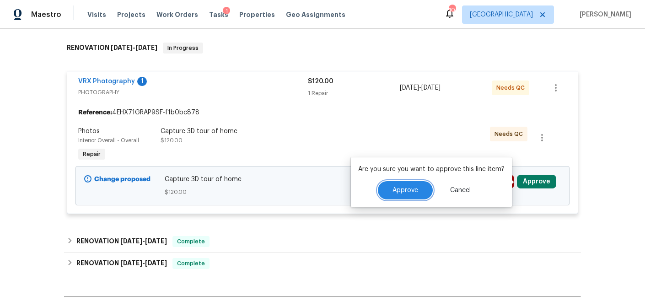
click at [409, 189] on span "Approve" at bounding box center [405, 190] width 26 height 7
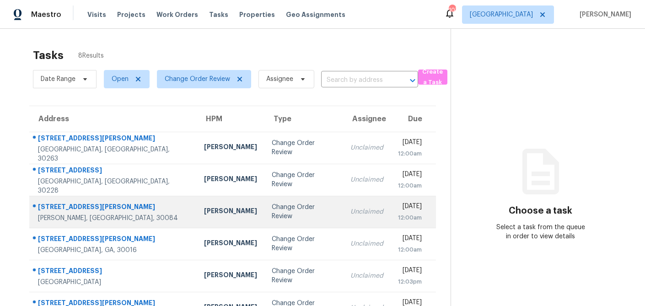
scroll to position [20, 0]
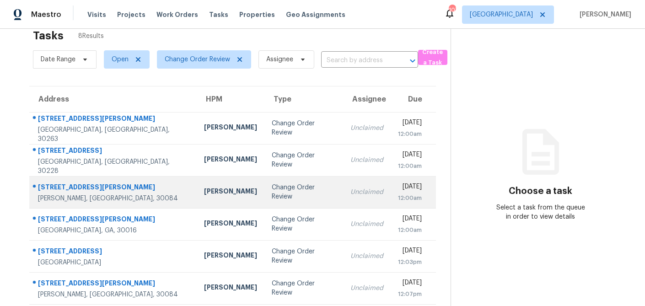
click at [272, 191] on div "Change Order Review" at bounding box center [304, 192] width 64 height 18
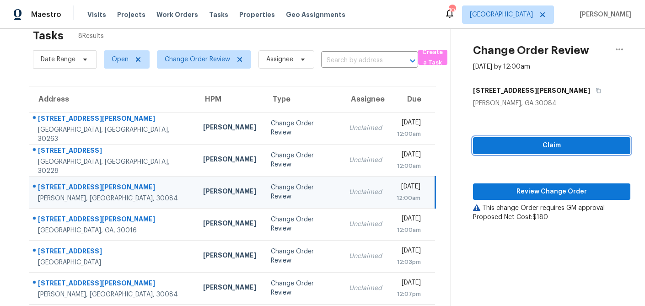
click at [514, 152] on button "Claim" at bounding box center [551, 145] width 157 height 17
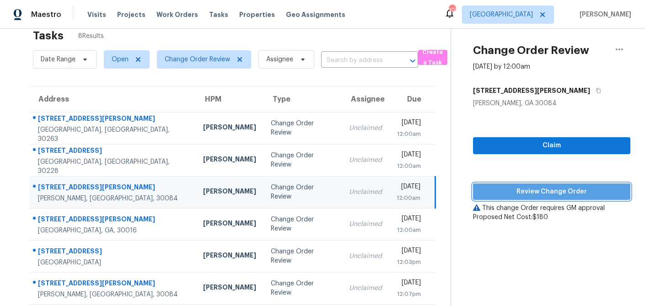
click at [505, 193] on span "Review Change Order" at bounding box center [551, 191] width 143 height 11
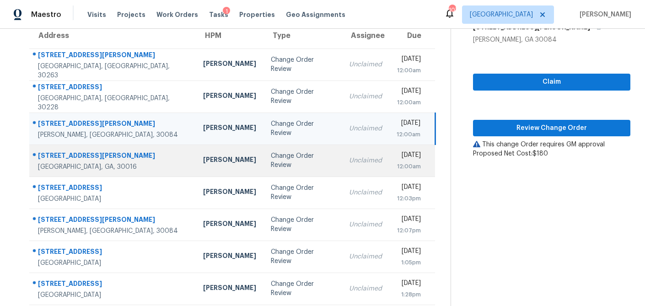
scroll to position [89, 0]
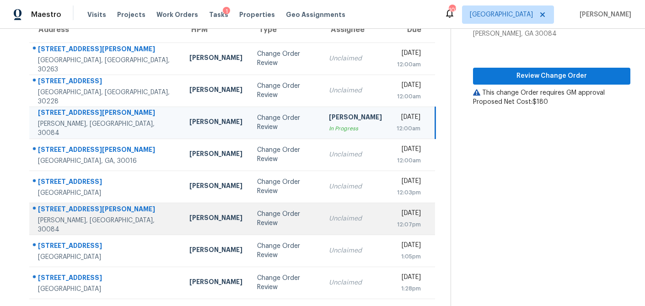
click at [250, 226] on td "Change Order Review" at bounding box center [286, 219] width 72 height 32
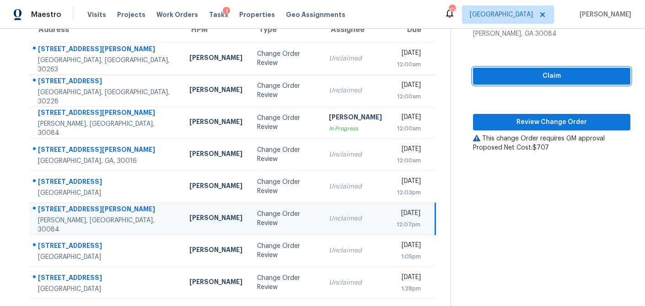
click at [498, 83] on button "Claim" at bounding box center [551, 76] width 157 height 17
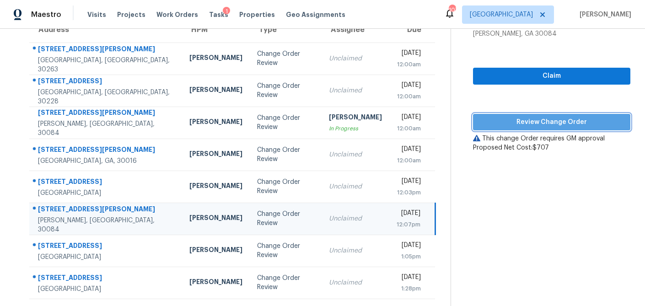
click at [492, 119] on span "Review Change Order" at bounding box center [551, 122] width 143 height 11
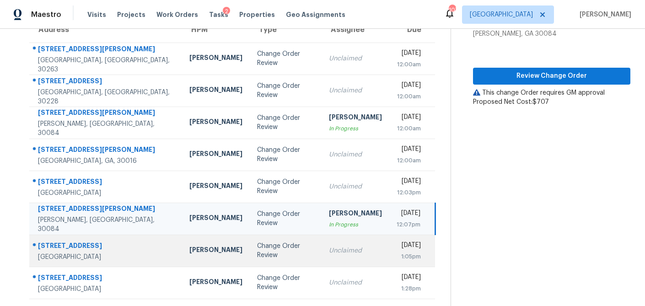
click at [189, 254] on div "[PERSON_NAME]" at bounding box center [215, 250] width 53 height 11
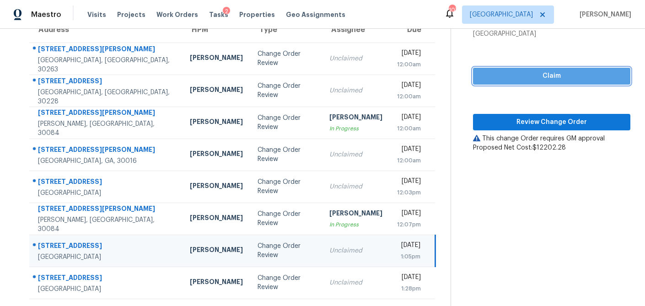
click at [532, 76] on span "Claim" at bounding box center [551, 75] width 143 height 11
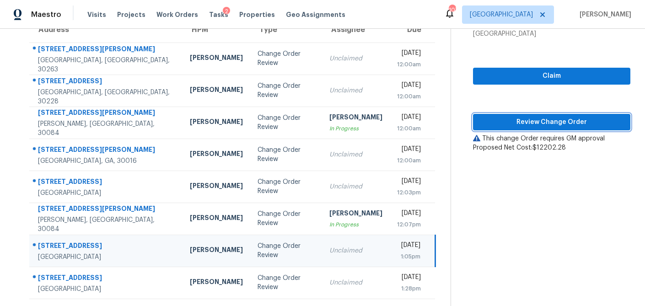
click at [518, 124] on span "Review Change Order" at bounding box center [551, 122] width 143 height 11
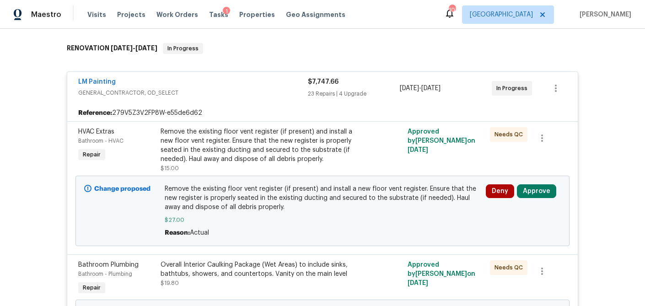
scroll to position [145, 0]
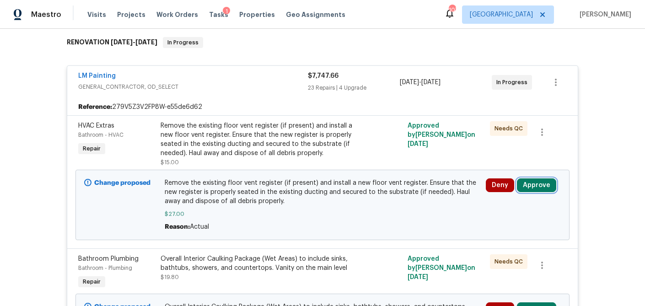
click at [532, 185] on button "Approve" at bounding box center [536, 185] width 39 height 14
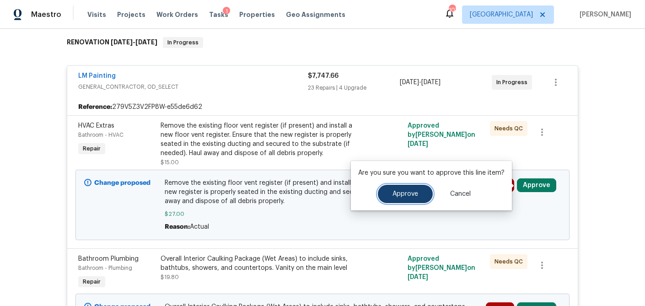
click at [414, 197] on span "Approve" at bounding box center [405, 194] width 26 height 7
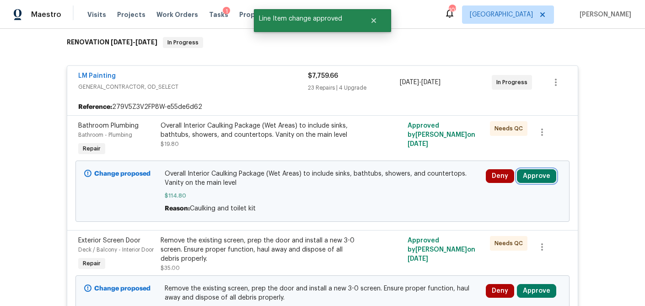
click at [537, 176] on button "Approve" at bounding box center [536, 176] width 39 height 14
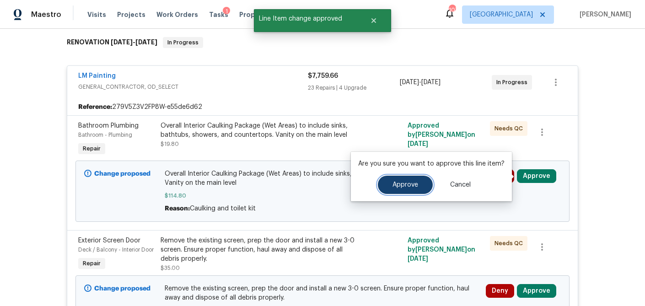
click at [415, 184] on span "Approve" at bounding box center [405, 185] width 26 height 7
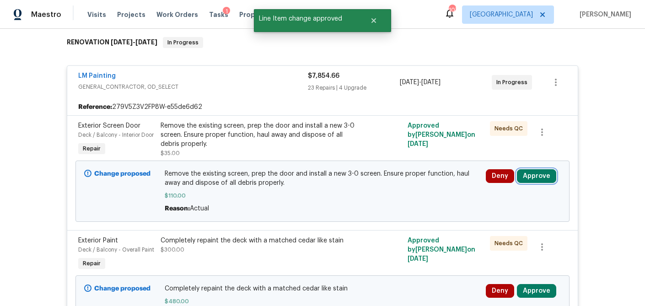
click at [545, 177] on button "Approve" at bounding box center [536, 176] width 39 height 14
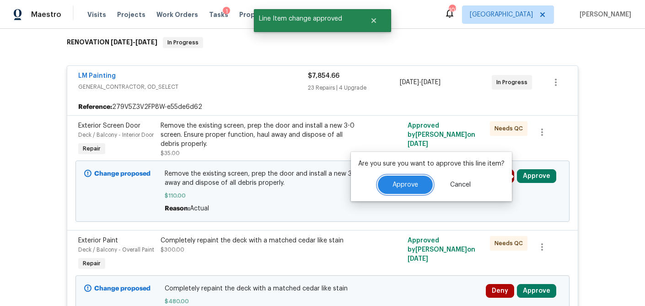
drag, startPoint x: 412, startPoint y: 188, endPoint x: 404, endPoint y: 186, distance: 8.0
click at [412, 188] on button "Approve" at bounding box center [405, 185] width 55 height 18
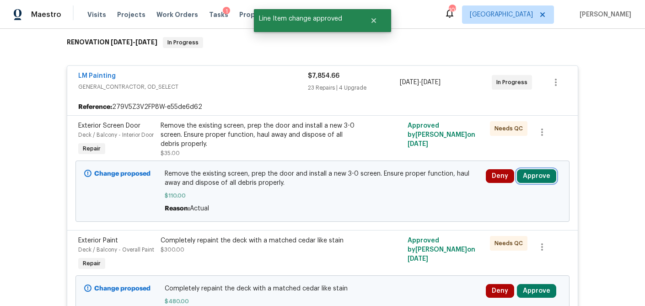
drag, startPoint x: 540, startPoint y: 178, endPoint x: 522, endPoint y: 179, distance: 17.9
click at [540, 178] on button "Approve" at bounding box center [536, 176] width 39 height 14
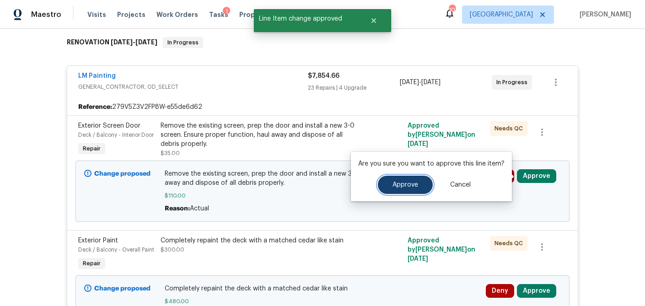
click at [397, 189] on button "Approve" at bounding box center [405, 185] width 55 height 18
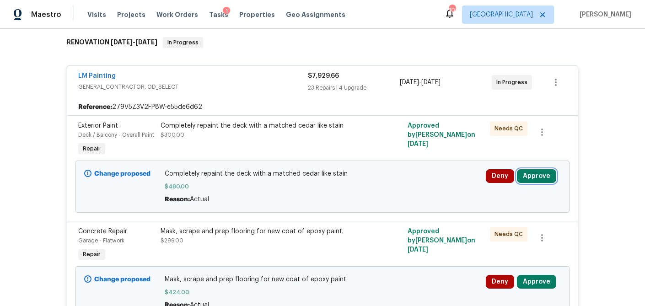
click at [542, 180] on button "Approve" at bounding box center [536, 176] width 39 height 14
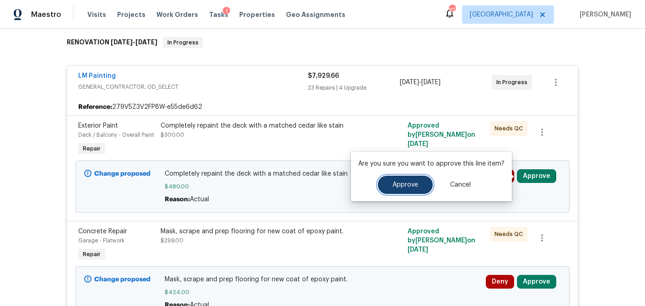
click at [413, 186] on span "Approve" at bounding box center [405, 185] width 26 height 7
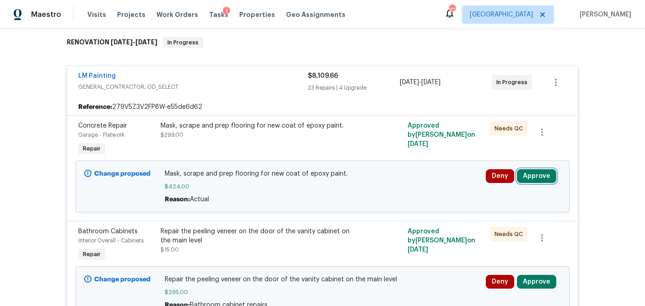
click at [540, 177] on button "Approve" at bounding box center [536, 176] width 39 height 14
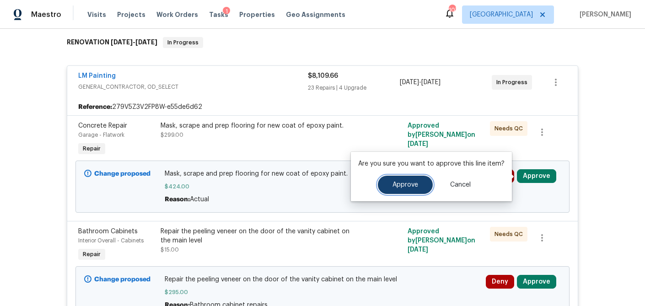
click at [408, 184] on span "Approve" at bounding box center [405, 185] width 26 height 7
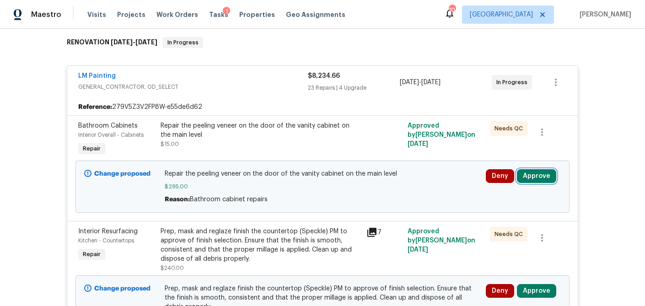
click at [545, 177] on button "Approve" at bounding box center [536, 176] width 39 height 14
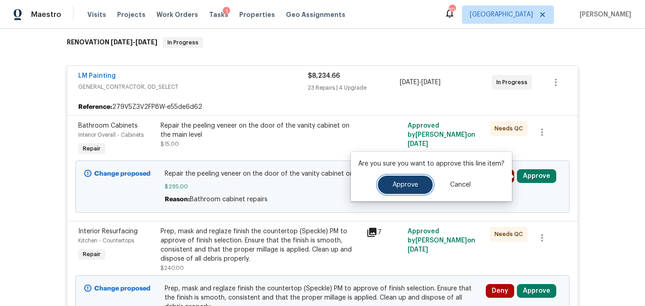
click at [408, 183] on span "Approve" at bounding box center [405, 185] width 26 height 7
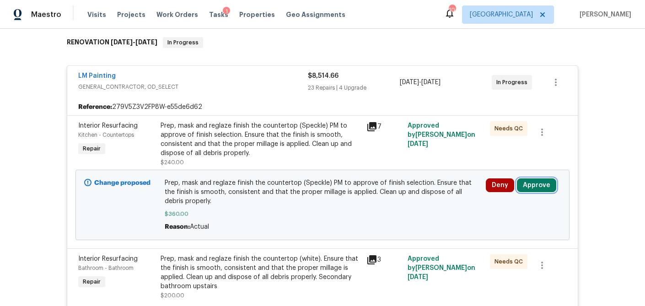
click at [539, 182] on button "Approve" at bounding box center [536, 185] width 39 height 14
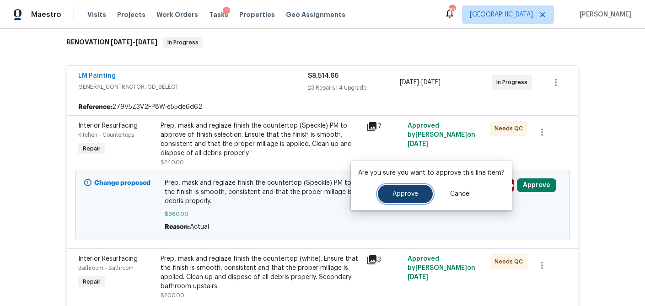
click at [414, 194] on span "Approve" at bounding box center [405, 194] width 26 height 7
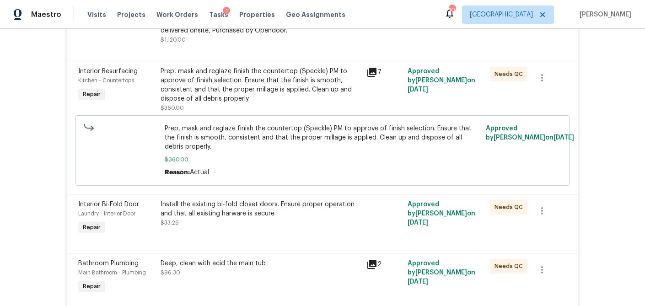
scroll to position [2965, 0]
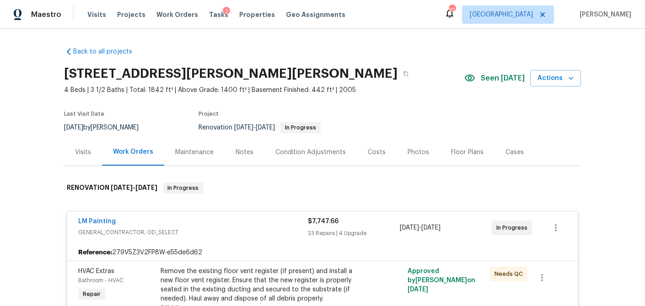
drag, startPoint x: 379, startPoint y: 151, endPoint x: 242, endPoint y: 155, distance: 136.8
click at [377, 151] on div "Costs" at bounding box center [377, 152] width 18 height 9
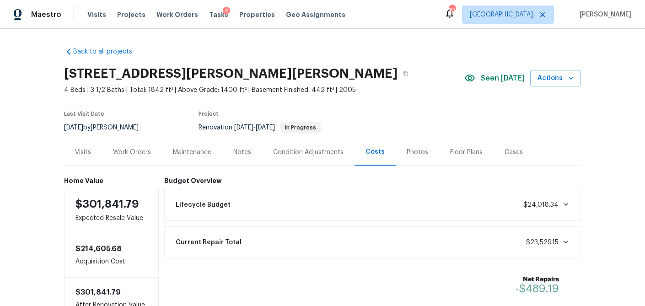
click at [137, 154] on div "Work Orders" at bounding box center [132, 152] width 38 height 9
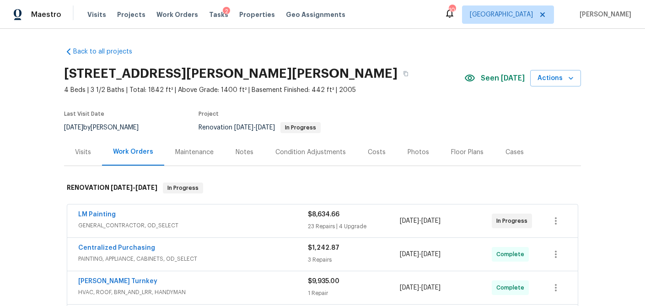
click at [215, 219] on div "LM Painting" at bounding box center [193, 215] width 230 height 11
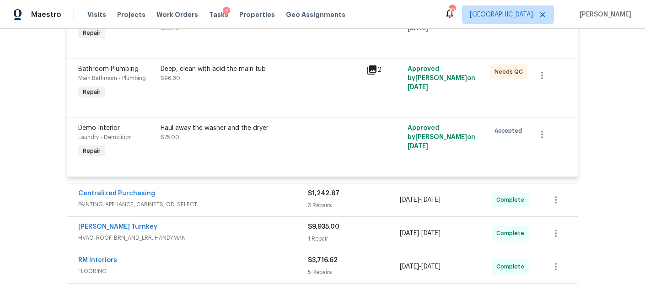
scroll to position [2845, 0]
click at [379, 207] on div "3 Repairs" at bounding box center [354, 204] width 92 height 9
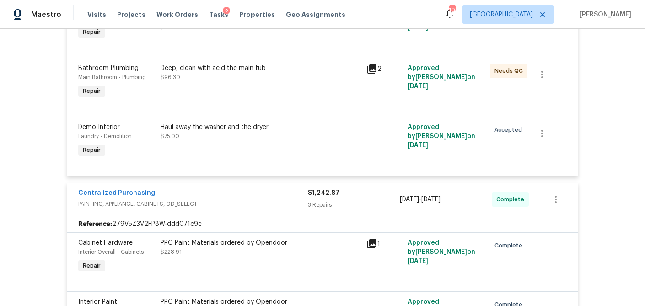
scroll to position [3166, 0]
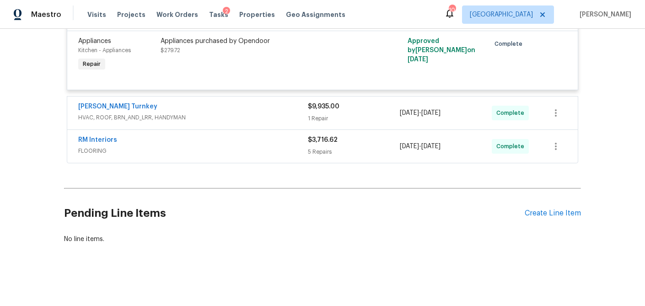
click at [381, 116] on div "1 Repair" at bounding box center [354, 118] width 92 height 9
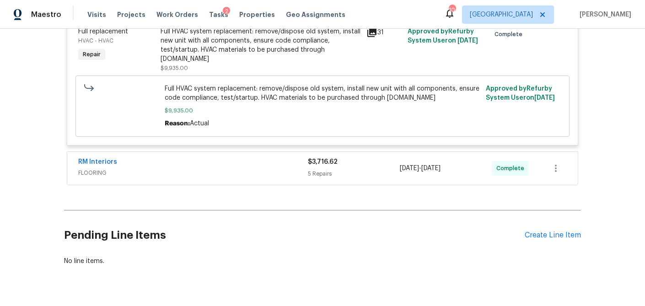
scroll to position [3304, 0]
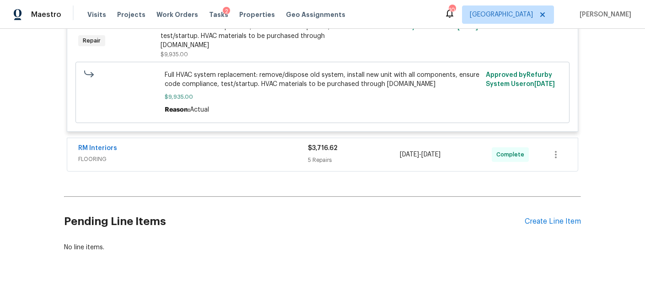
click at [359, 156] on div "5 Repairs" at bounding box center [354, 160] width 92 height 9
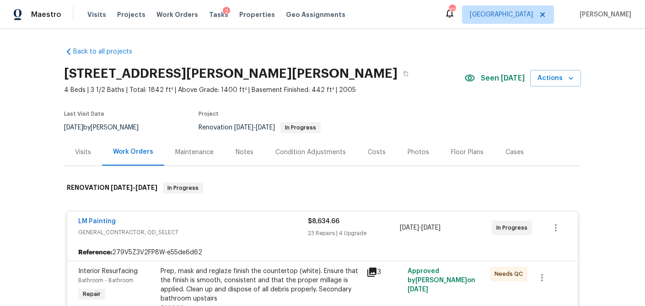
scroll to position [72, 0]
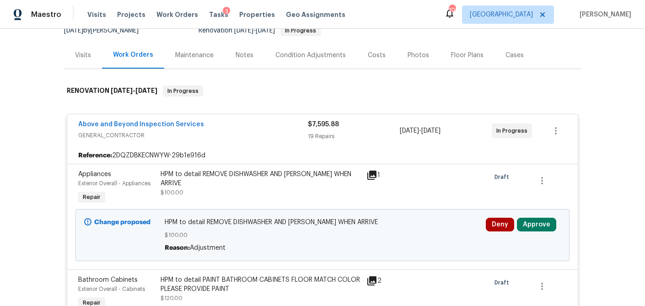
scroll to position [104, 0]
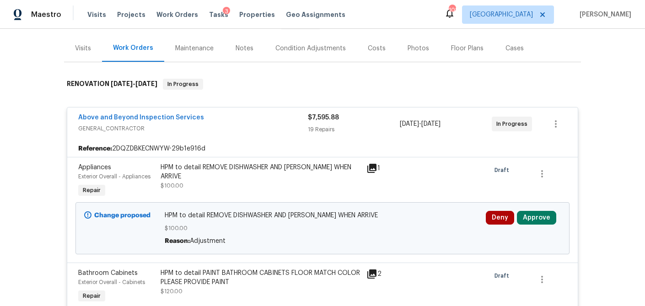
click at [371, 46] on div "Costs" at bounding box center [377, 48] width 18 height 9
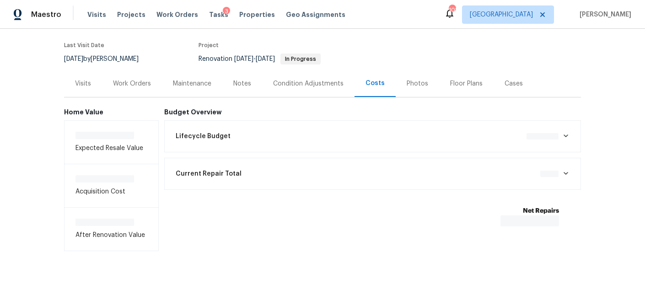
scroll to position [70, 0]
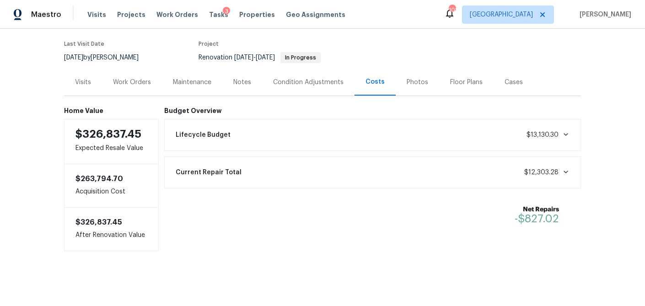
click at [125, 80] on div "Work Orders" at bounding box center [132, 82] width 38 height 9
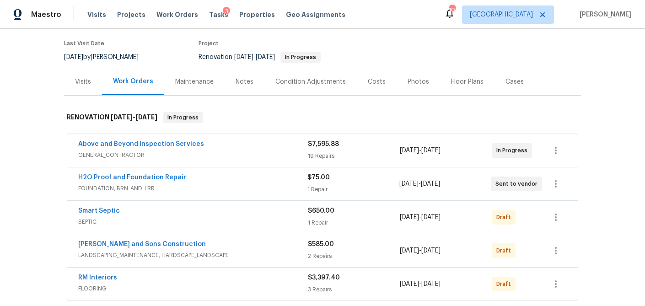
scroll to position [104, 0]
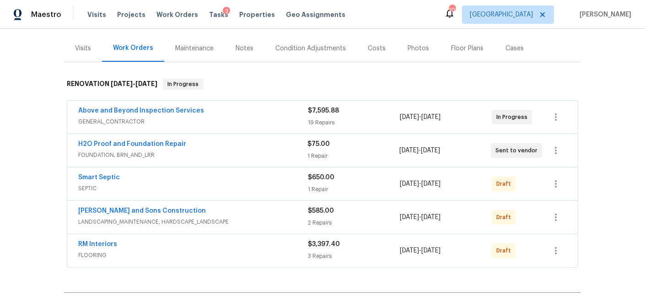
click at [200, 127] on div "Above and Beyond Inspection Services GENERAL_CONTRACTOR" at bounding box center [193, 117] width 230 height 22
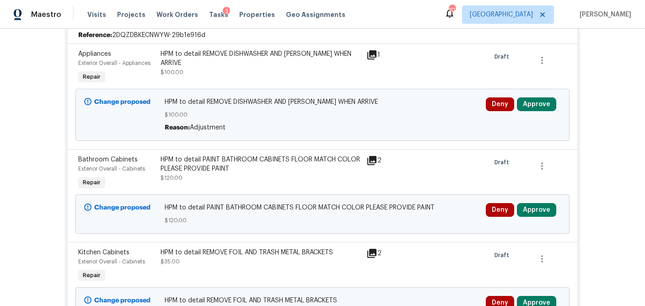
scroll to position [218, 0]
click at [540, 104] on button "Approve" at bounding box center [536, 104] width 39 height 14
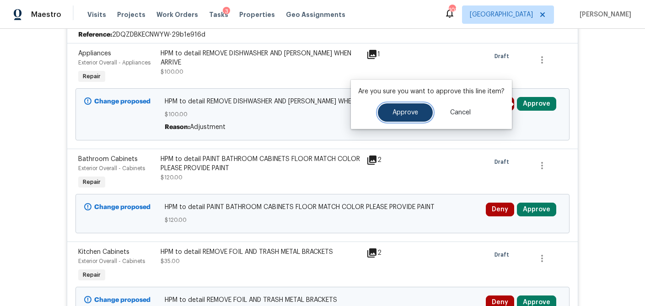
click at [406, 114] on span "Approve" at bounding box center [405, 112] width 26 height 7
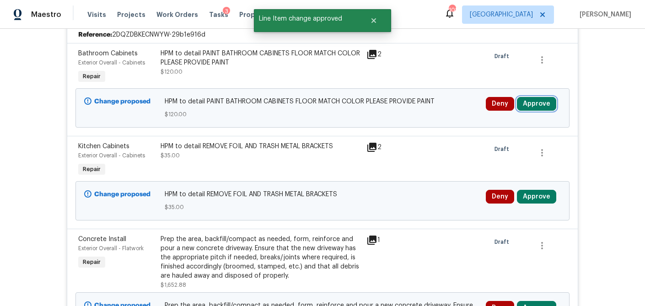
click at [530, 103] on button "Approve" at bounding box center [536, 104] width 39 height 14
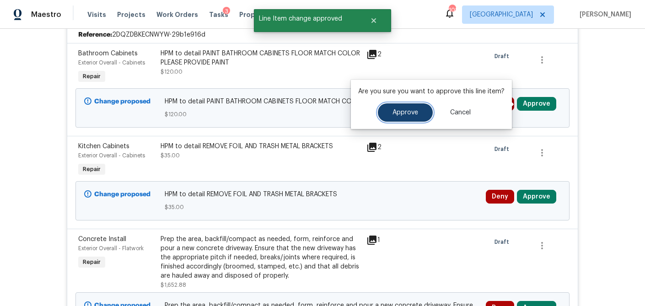
click at [422, 109] on button "Approve" at bounding box center [405, 112] width 55 height 18
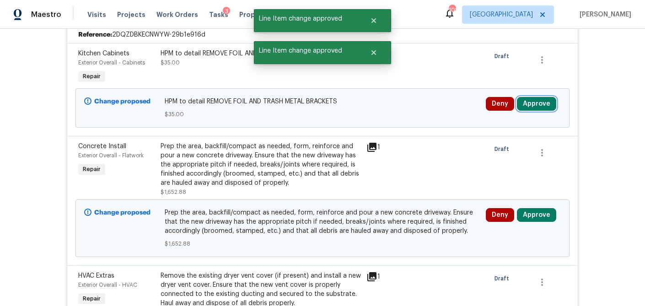
click at [538, 102] on button "Approve" at bounding box center [536, 104] width 39 height 14
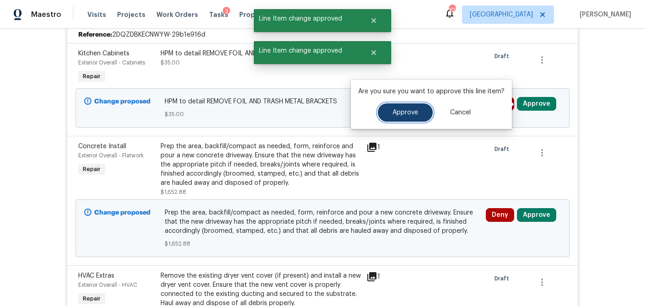
click at [387, 113] on button "Approve" at bounding box center [405, 112] width 55 height 18
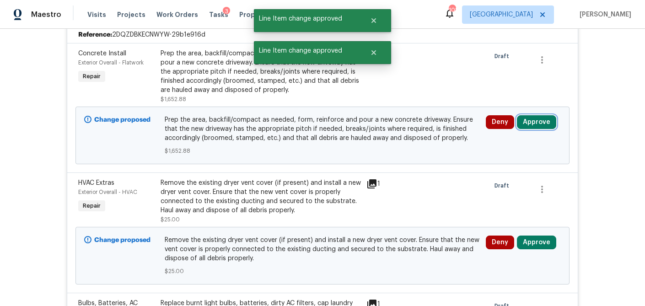
click at [533, 123] on button "Approve" at bounding box center [536, 122] width 39 height 14
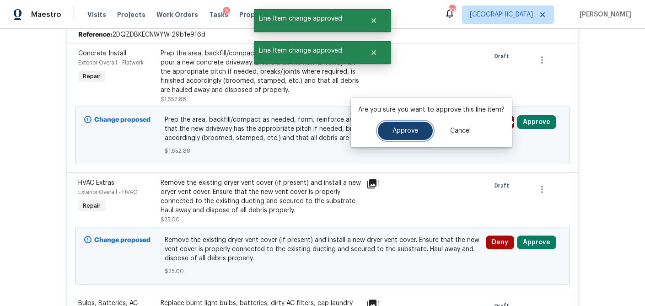
click at [397, 130] on span "Approve" at bounding box center [405, 131] width 26 height 7
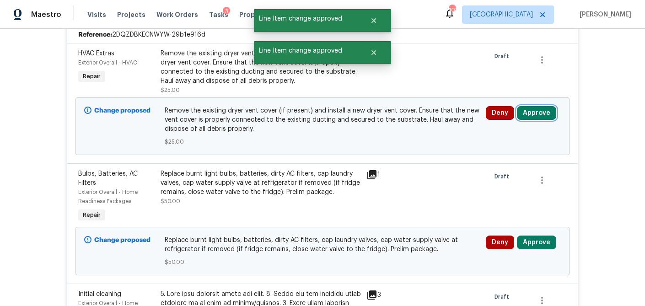
click at [533, 111] on button "Approve" at bounding box center [536, 113] width 39 height 14
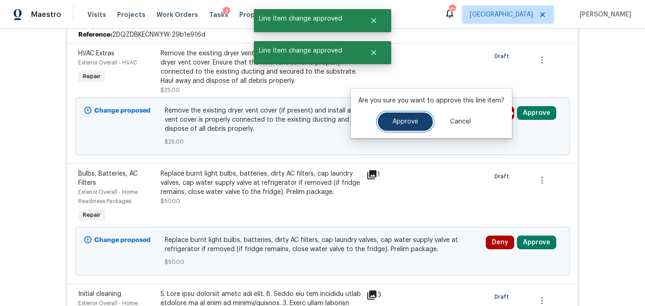
click at [405, 120] on span "Approve" at bounding box center [405, 121] width 26 height 7
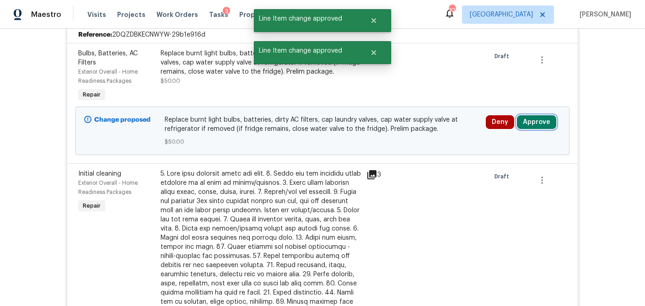
drag, startPoint x: 536, startPoint y: 123, endPoint x: 521, endPoint y: 124, distance: 15.6
click at [536, 123] on button "Approve" at bounding box center [536, 122] width 39 height 14
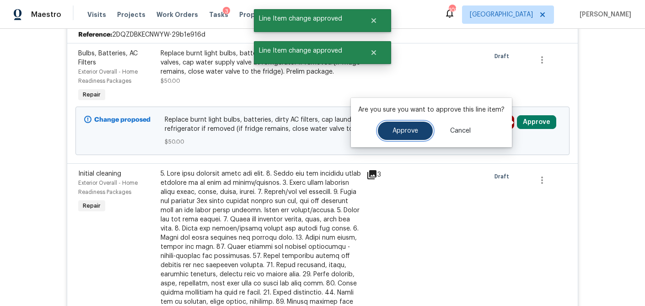
click at [399, 132] on span "Approve" at bounding box center [405, 131] width 26 height 7
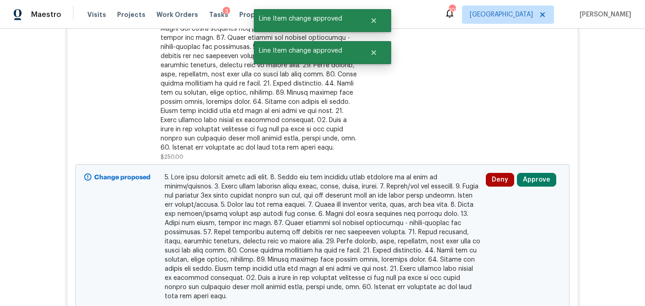
scroll to position [349, 0]
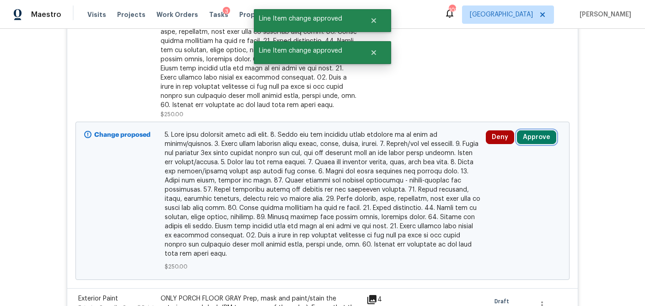
click at [540, 134] on button "Approve" at bounding box center [536, 137] width 39 height 14
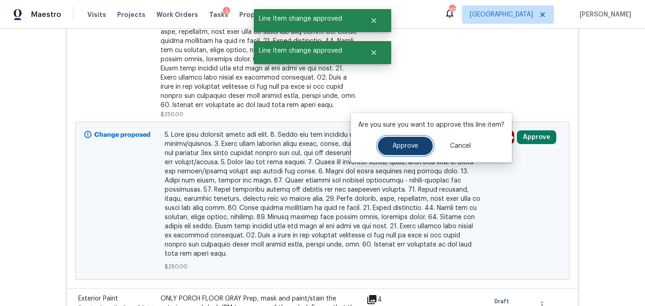
click at [408, 141] on button "Approve" at bounding box center [405, 146] width 55 height 18
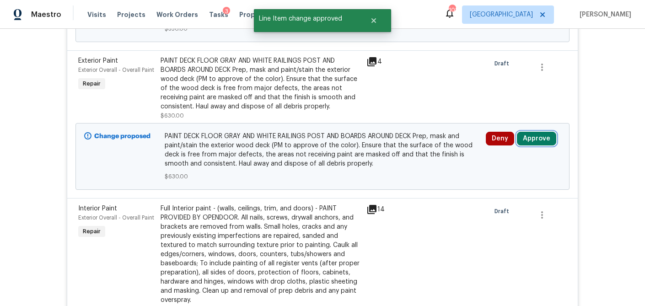
click at [538, 132] on button "Approve" at bounding box center [536, 139] width 39 height 14
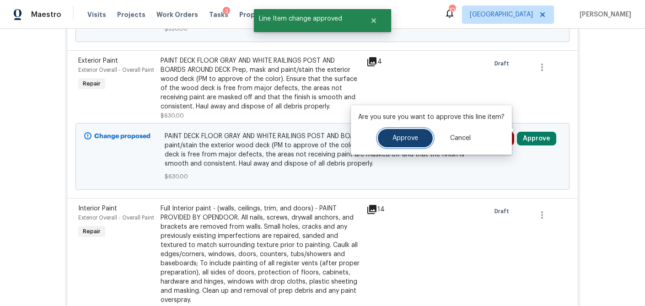
click at [398, 140] on span "Approve" at bounding box center [405, 138] width 26 height 7
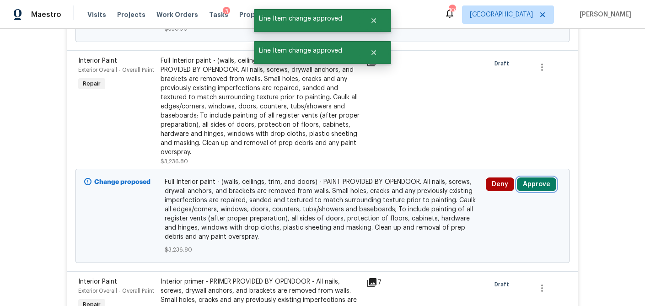
click at [544, 178] on button "Approve" at bounding box center [536, 184] width 39 height 14
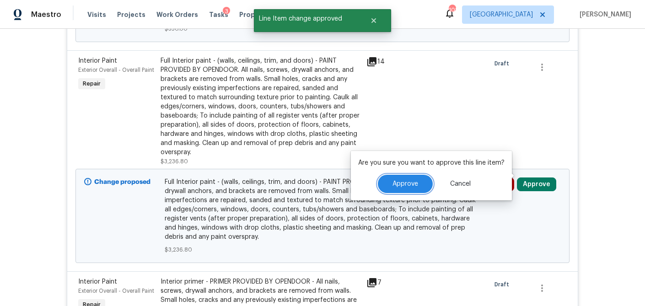
click at [407, 188] on button "Approve" at bounding box center [405, 184] width 55 height 18
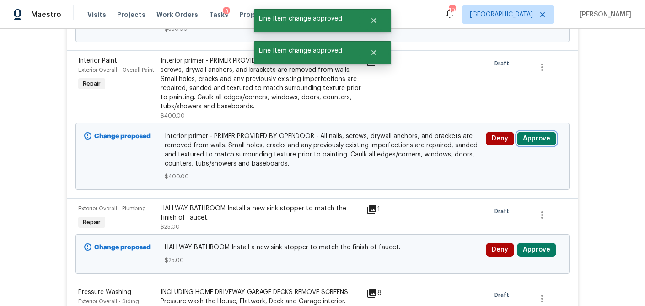
click at [536, 132] on button "Approve" at bounding box center [536, 139] width 39 height 14
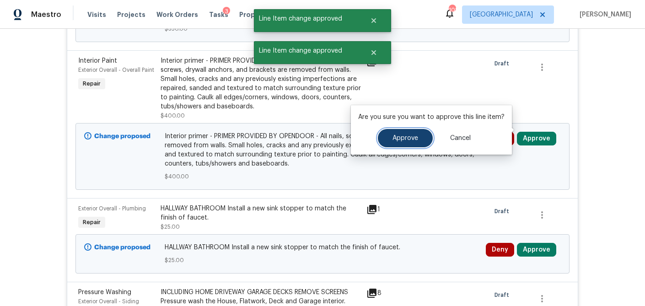
click at [402, 139] on span "Approve" at bounding box center [405, 138] width 26 height 7
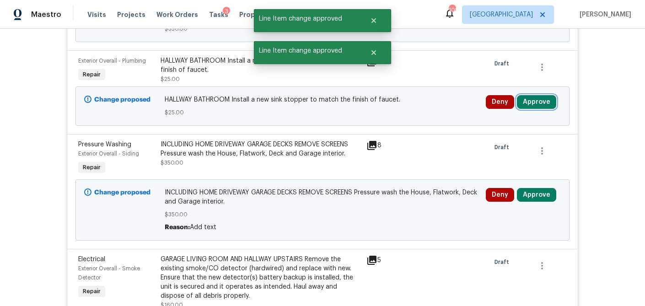
click at [533, 95] on button "Approve" at bounding box center [536, 102] width 39 height 14
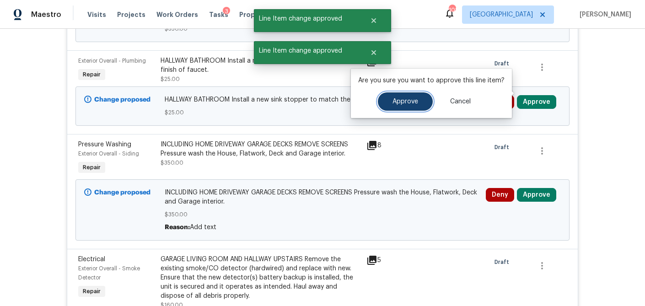
click at [408, 101] on span "Approve" at bounding box center [405, 101] width 26 height 7
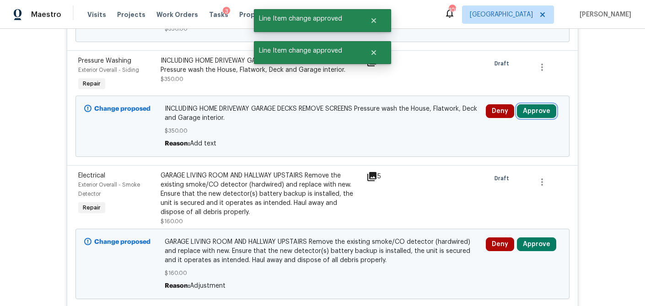
drag, startPoint x: 537, startPoint y: 101, endPoint x: 528, endPoint y: 100, distance: 9.2
click at [537, 104] on button "Approve" at bounding box center [536, 111] width 39 height 14
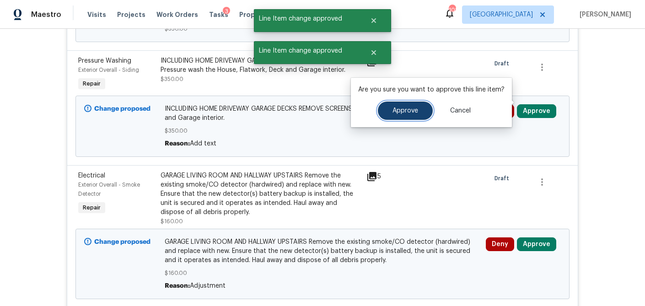
click at [394, 109] on span "Approve" at bounding box center [405, 111] width 26 height 7
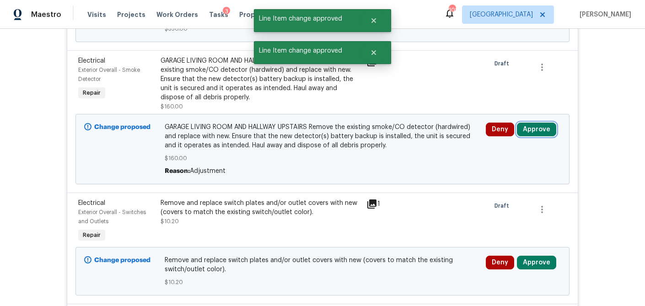
click at [530, 123] on button "Approve" at bounding box center [536, 130] width 39 height 14
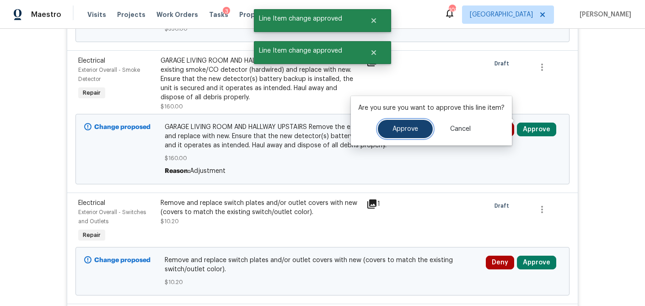
click at [394, 128] on span "Approve" at bounding box center [405, 129] width 26 height 7
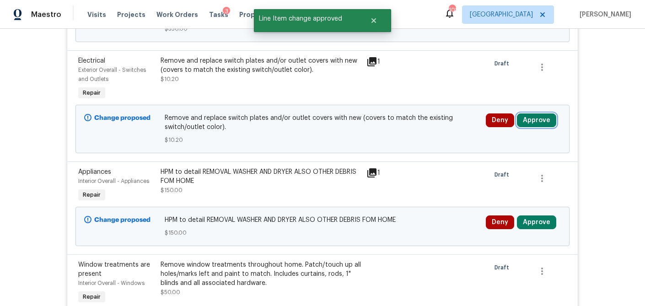
drag, startPoint x: 543, startPoint y: 113, endPoint x: 516, endPoint y: 115, distance: 26.6
click at [543, 113] on button "Approve" at bounding box center [536, 120] width 39 height 14
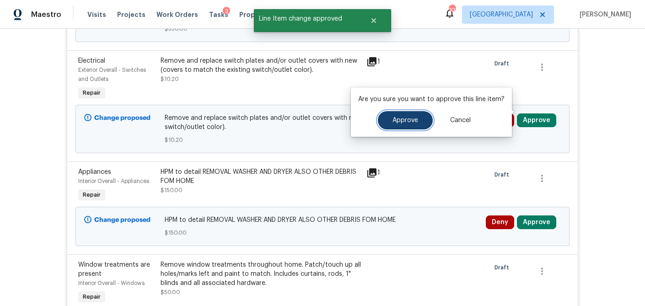
click at [405, 124] on button "Approve" at bounding box center [405, 120] width 55 height 18
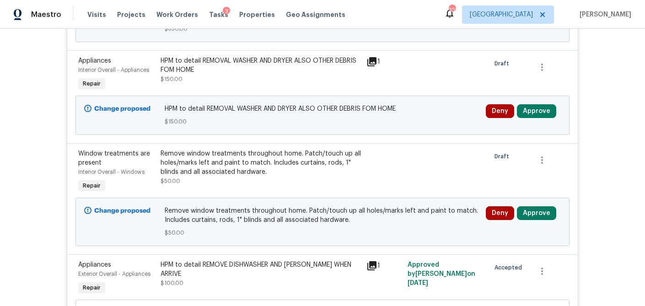
click at [555, 105] on div "Deny Approve" at bounding box center [523, 111] width 75 height 14
click at [538, 105] on button "Approve" at bounding box center [536, 111] width 39 height 14
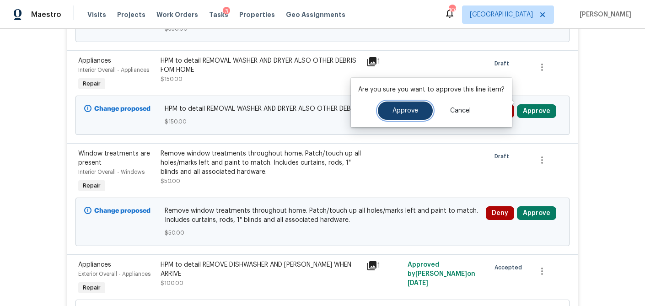
click at [399, 114] on button "Approve" at bounding box center [405, 111] width 55 height 18
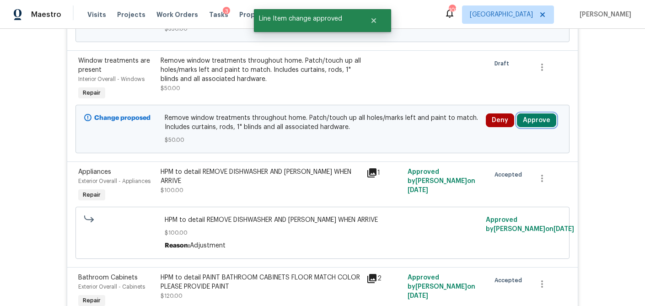
drag, startPoint x: 537, startPoint y: 110, endPoint x: 511, endPoint y: 112, distance: 26.1
click at [537, 113] on button "Approve" at bounding box center [536, 120] width 39 height 14
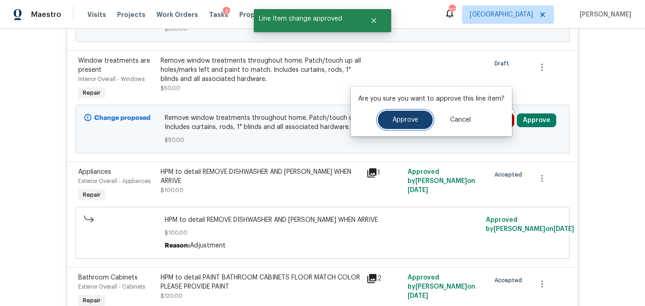
click at [405, 124] on button "Approve" at bounding box center [405, 120] width 55 height 18
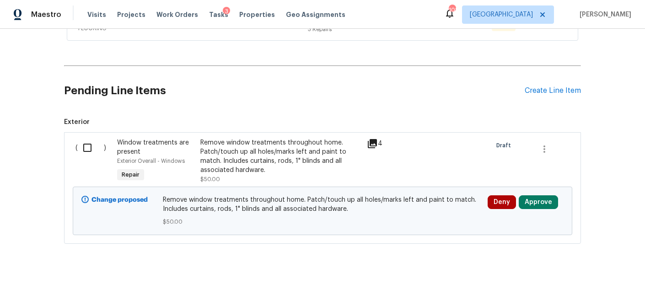
scroll to position [2837, 0]
drag, startPoint x: 542, startPoint y: 204, endPoint x: 525, endPoint y: 203, distance: 17.0
click at [542, 204] on button "Approve" at bounding box center [538, 202] width 39 height 14
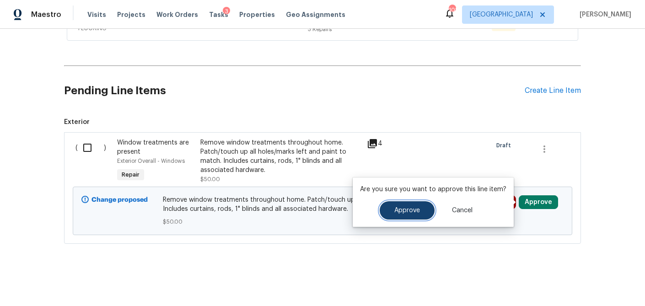
click at [422, 208] on button "Approve" at bounding box center [407, 210] width 55 height 18
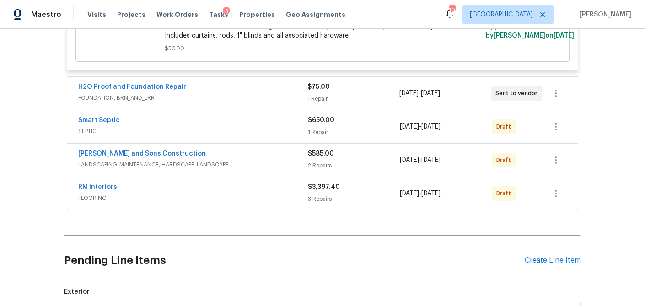
scroll to position [2655, 0]
click at [336, 103] on div "1 Repair" at bounding box center [352, 98] width 91 height 9
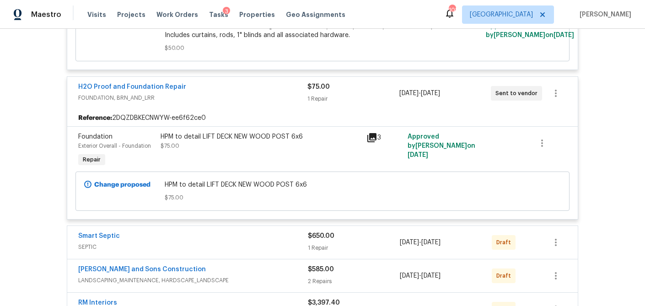
scroll to position [2763, 0]
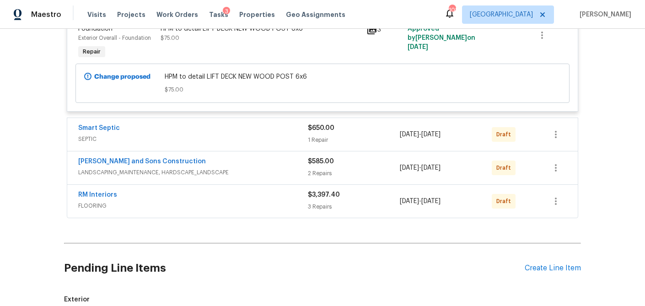
click at [336, 145] on div "1 Repair" at bounding box center [354, 139] width 92 height 9
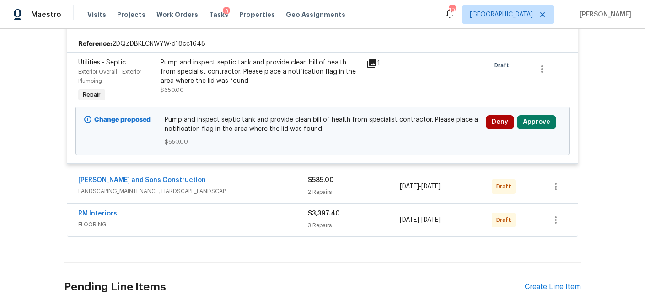
scroll to position [2879, 0]
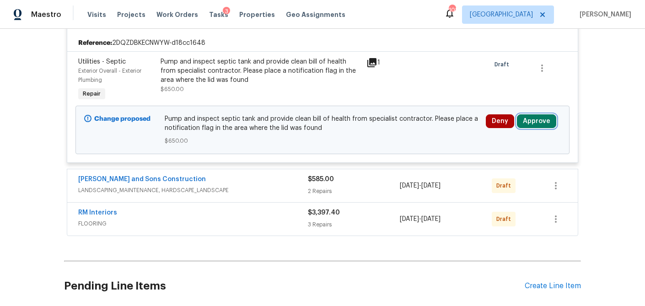
click at [543, 128] on button "Approve" at bounding box center [536, 121] width 39 height 14
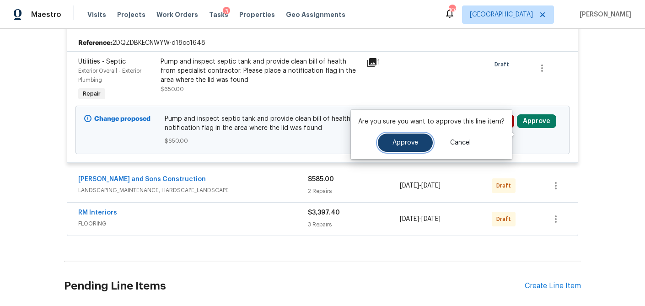
drag, startPoint x: 408, startPoint y: 142, endPoint x: 376, endPoint y: 159, distance: 36.0
click at [407, 142] on span "Approve" at bounding box center [405, 143] width 26 height 7
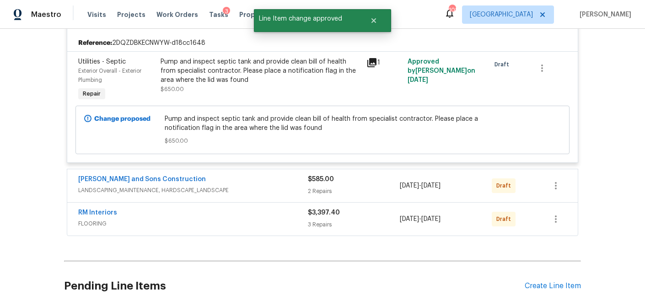
click at [351, 197] on div "$585.00 2 Repairs" at bounding box center [354, 186] width 92 height 22
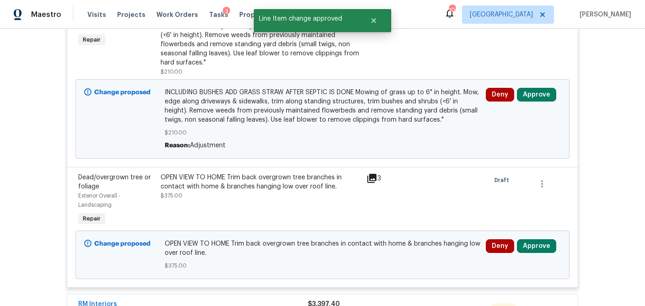
scroll to position [3102, 0]
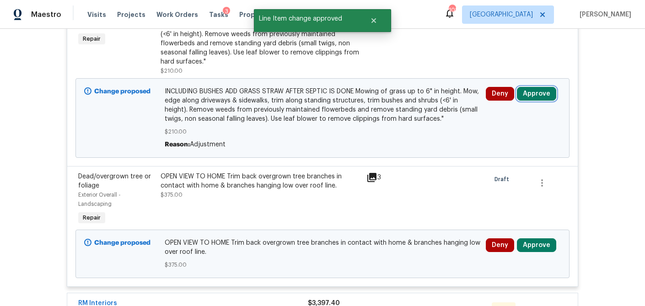
click at [542, 101] on button "Approve" at bounding box center [536, 94] width 39 height 14
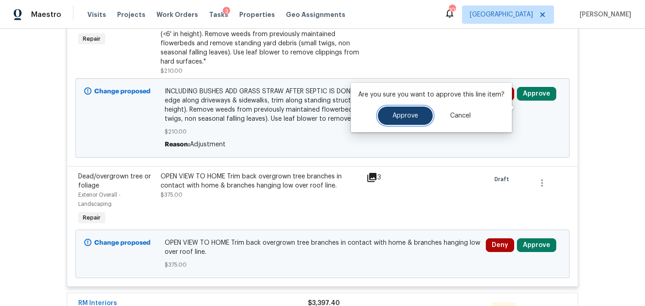
click at [409, 117] on span "Approve" at bounding box center [405, 116] width 26 height 7
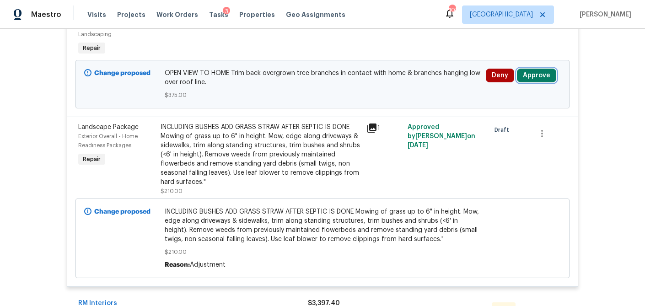
click at [528, 82] on button "Approve" at bounding box center [536, 76] width 39 height 14
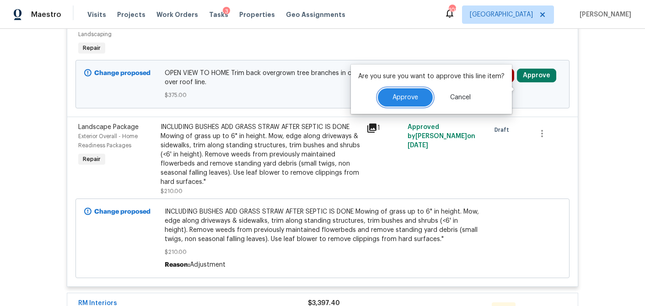
click at [405, 103] on button "Approve" at bounding box center [405, 97] width 55 height 18
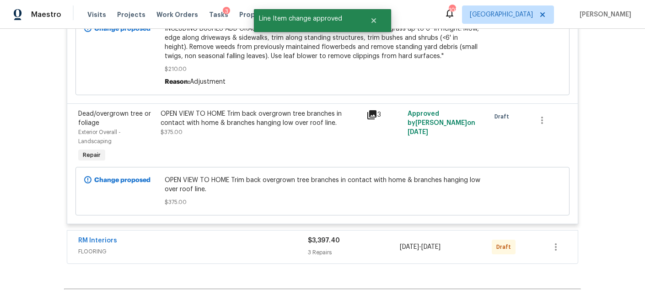
scroll to position [3228, 0]
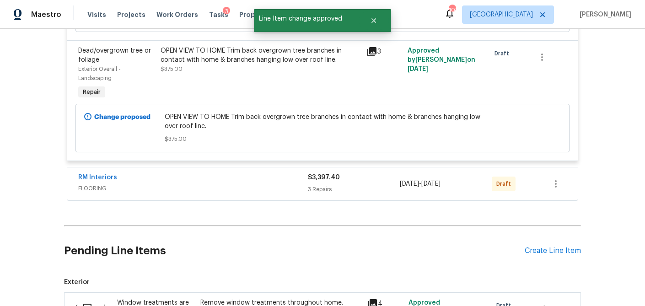
click at [368, 195] on div "$3,397.40 3 Repairs" at bounding box center [354, 184] width 92 height 22
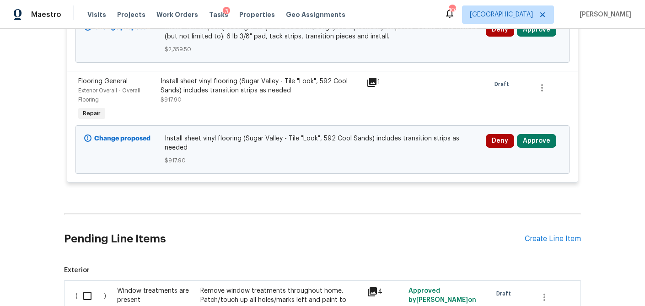
scroll to position [3536, 0]
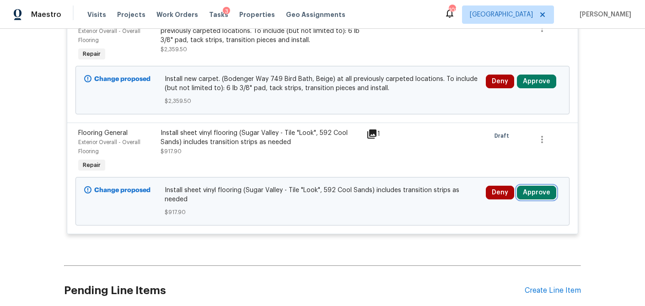
click at [525, 199] on button "Approve" at bounding box center [536, 193] width 39 height 14
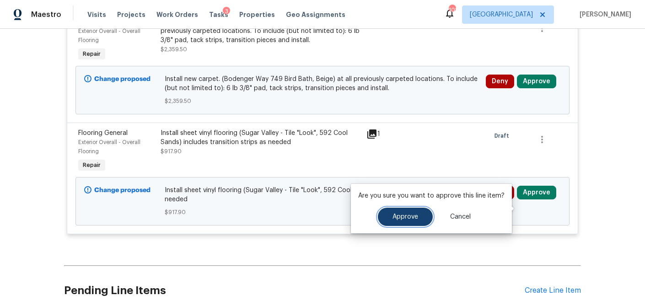
click at [395, 213] on button "Approve" at bounding box center [405, 217] width 55 height 18
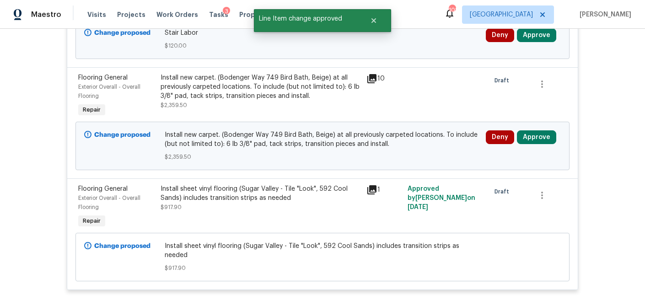
scroll to position [3479, 0]
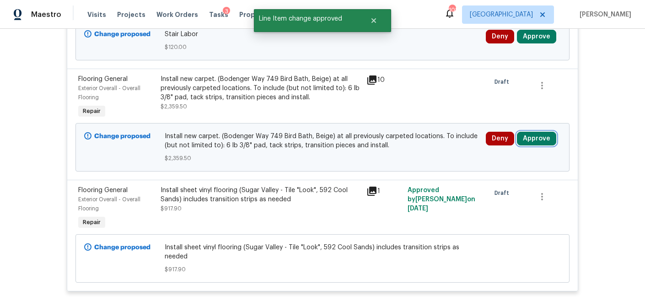
drag, startPoint x: 538, startPoint y: 159, endPoint x: 527, endPoint y: 158, distance: 11.9
click at [538, 145] on button "Approve" at bounding box center [536, 139] width 39 height 14
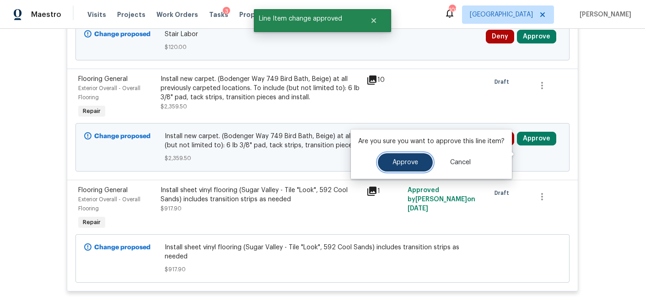
click at [400, 166] on button "Approve" at bounding box center [405, 162] width 55 height 18
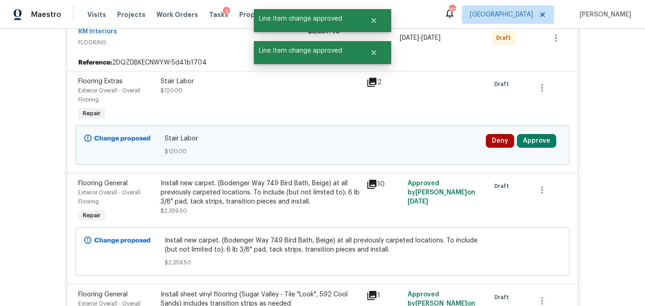
scroll to position [3374, 0]
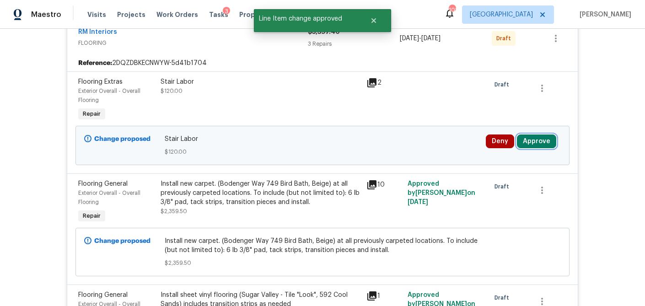
click at [536, 148] on button "Approve" at bounding box center [536, 141] width 39 height 14
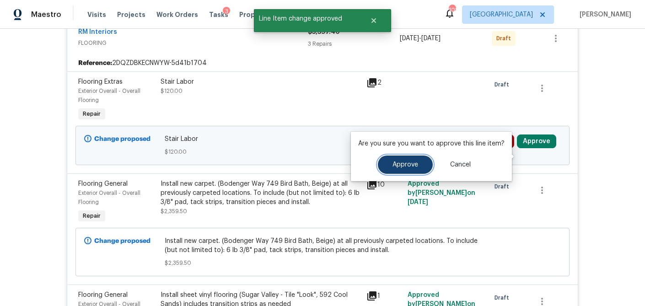
click at [400, 171] on button "Approve" at bounding box center [405, 165] width 55 height 18
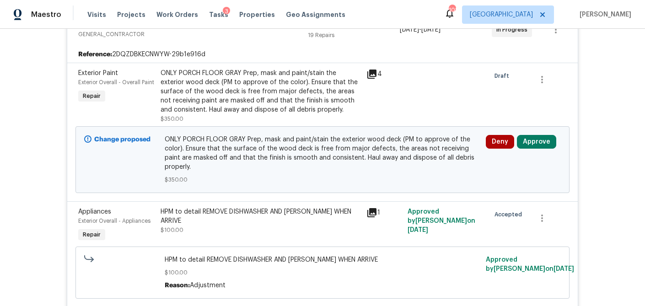
scroll to position [199, 0]
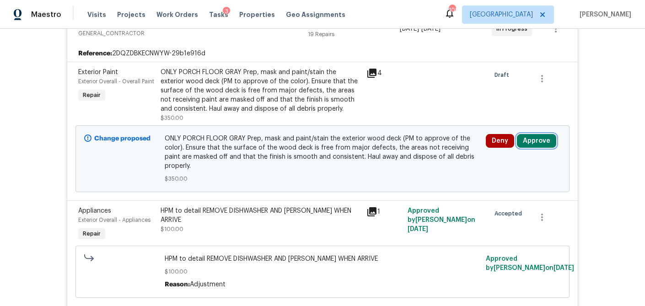
click at [535, 138] on button "Approve" at bounding box center [536, 141] width 39 height 14
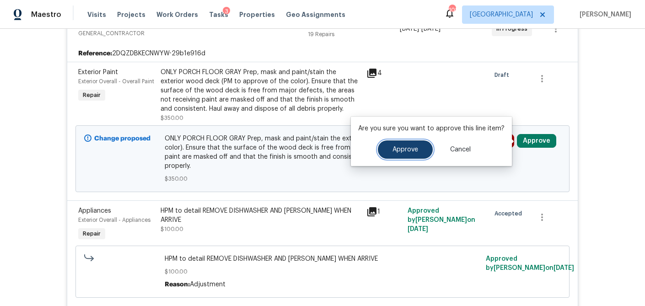
click at [409, 149] on span "Approve" at bounding box center [405, 149] width 26 height 7
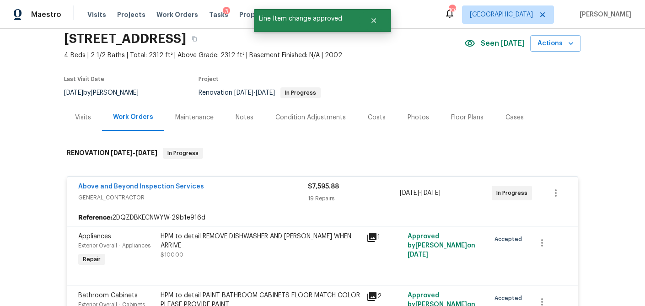
scroll to position [0, 0]
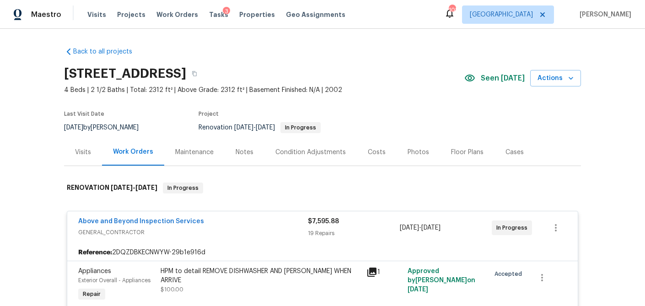
click at [87, 153] on div "Visits" at bounding box center [83, 152] width 16 height 9
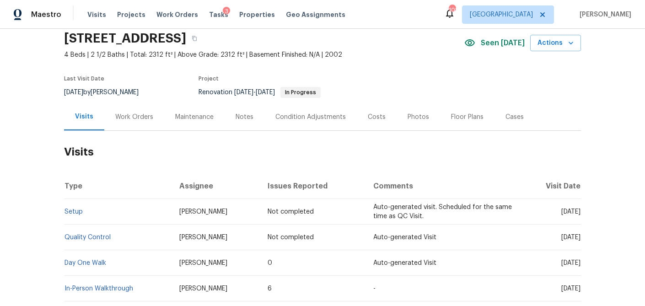
scroll to position [35, 0]
click at [368, 115] on div "Costs" at bounding box center [377, 117] width 18 height 9
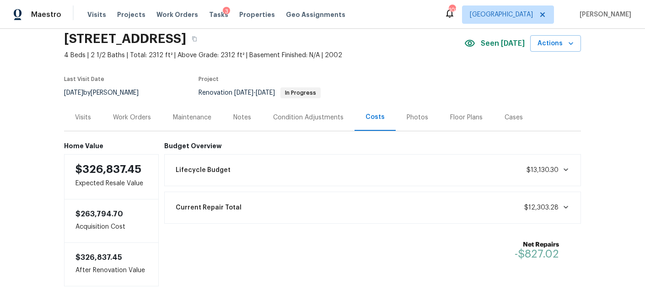
click at [140, 122] on div "Work Orders" at bounding box center [132, 117] width 60 height 27
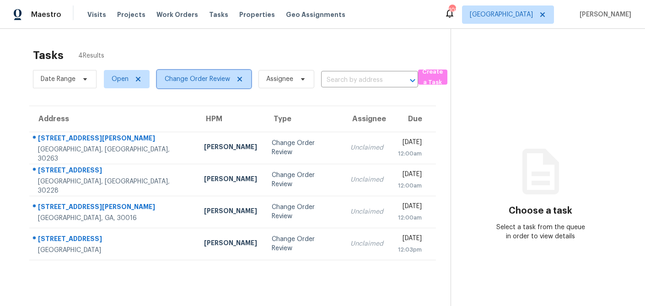
click at [240, 77] on icon at bounding box center [239, 78] width 7 height 7
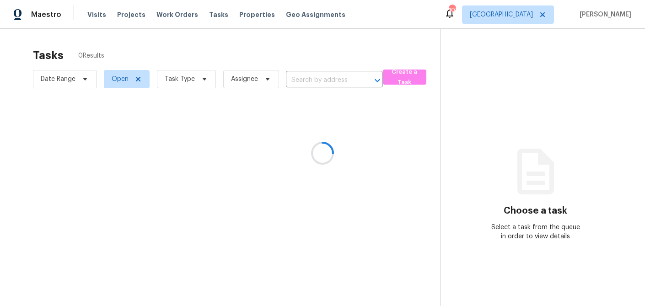
click at [204, 81] on div at bounding box center [322, 153] width 645 height 306
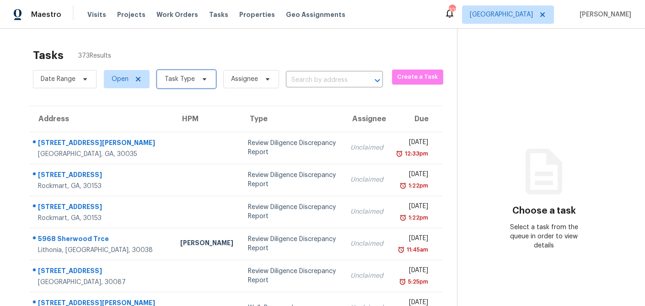
click at [204, 81] on icon at bounding box center [204, 78] width 7 height 7
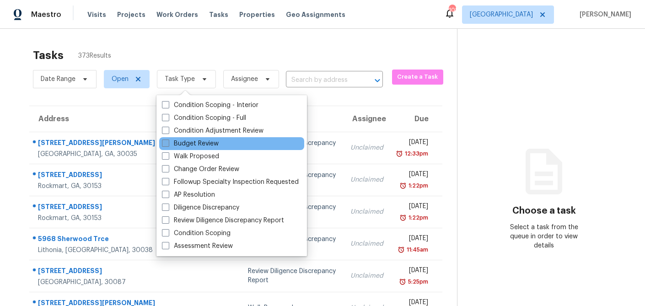
click at [165, 143] on span at bounding box center [165, 143] width 7 height 7
click at [165, 143] on input "Budget Review" at bounding box center [165, 142] width 6 height 6
checkbox input "true"
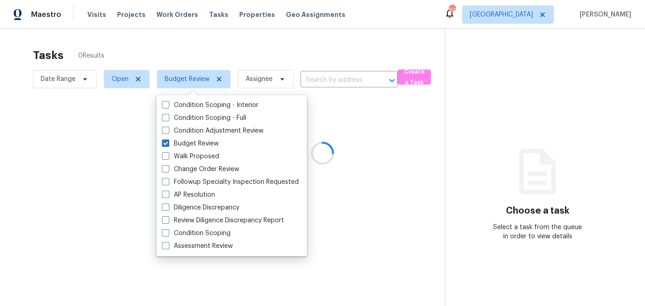
click at [190, 49] on div at bounding box center [322, 153] width 645 height 306
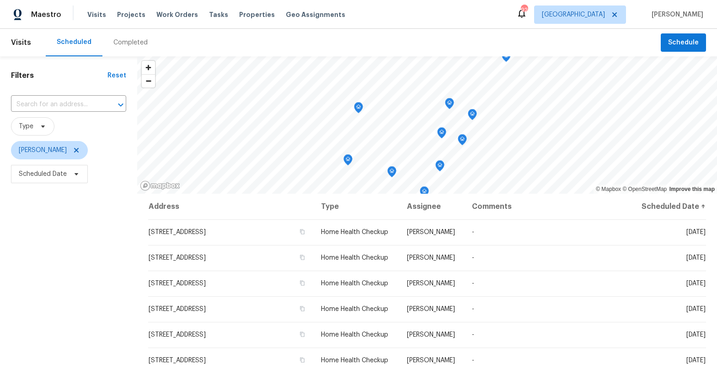
scroll to position [179, 0]
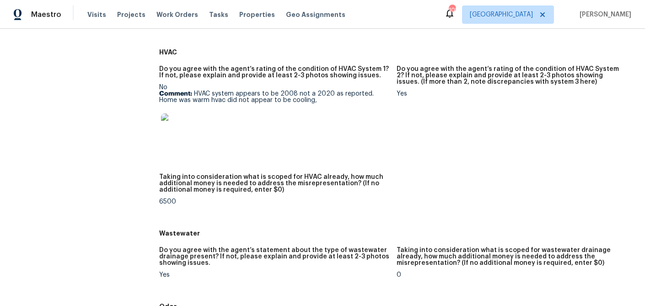
scroll to position [537, 0]
click at [177, 131] on img at bounding box center [175, 127] width 29 height 29
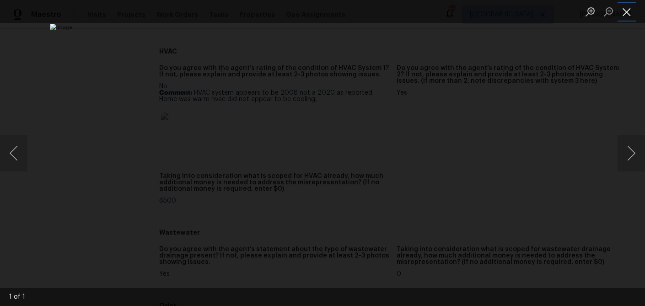
click at [626, 16] on button "Close lightbox" at bounding box center [627, 12] width 18 height 16
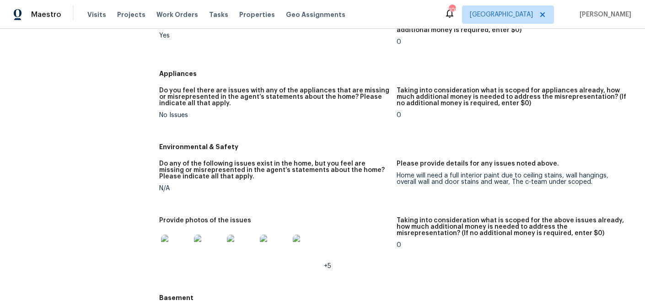
scroll to position [845, 0]
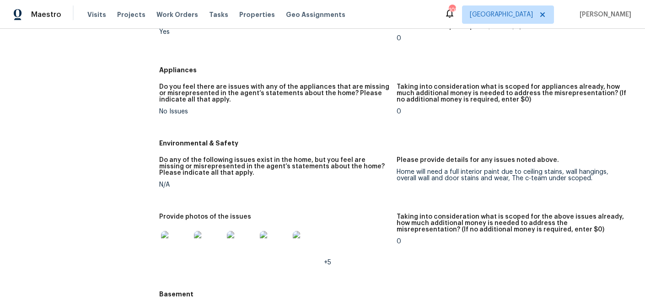
click at [176, 255] on img at bounding box center [175, 245] width 29 height 29
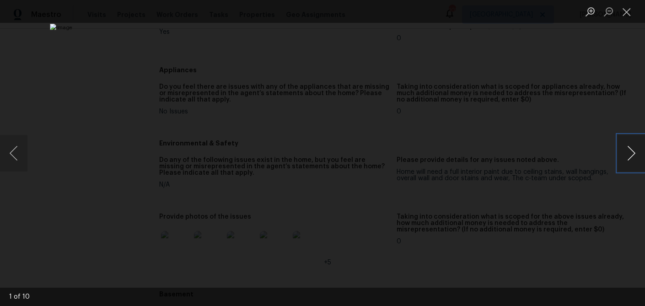
click at [637, 151] on button "Next image" at bounding box center [631, 153] width 27 height 37
click at [631, 152] on button "Next image" at bounding box center [631, 153] width 27 height 37
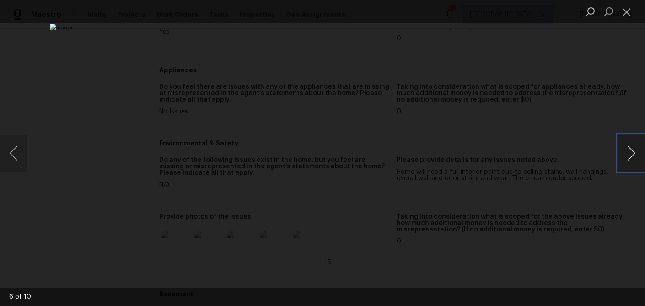
click at [631, 152] on button "Next image" at bounding box center [631, 153] width 27 height 37
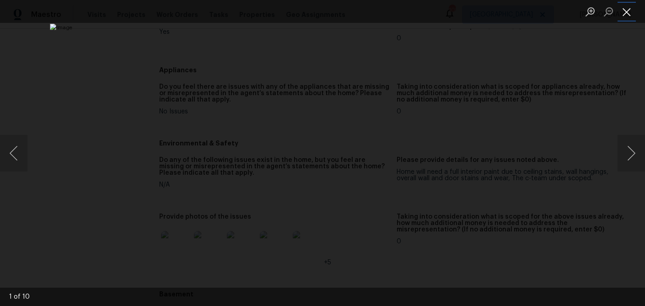
click at [627, 14] on button "Close lightbox" at bounding box center [627, 12] width 18 height 16
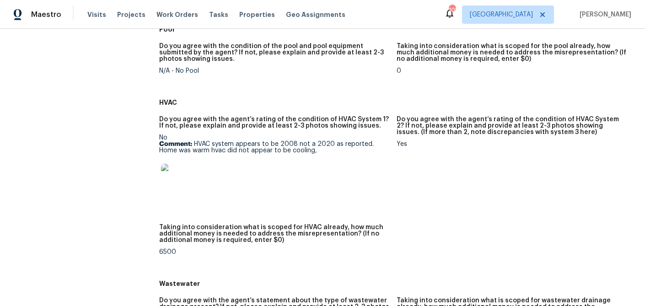
scroll to position [484, 0]
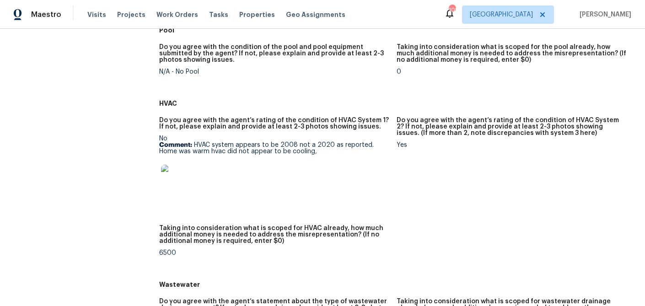
click at [301, 138] on div "No Comment: HVAC system appears to be 2008 not a 2020 as reported. Home was war…" at bounding box center [274, 167] width 230 height 64
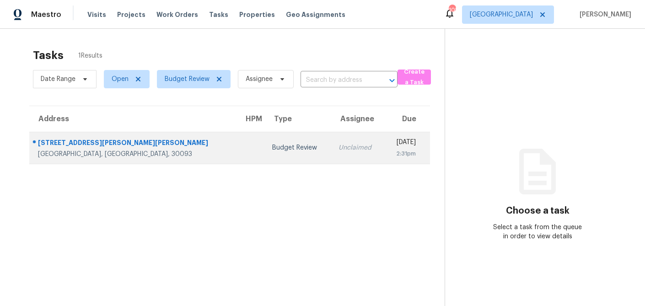
click at [142, 145] on td "[STREET_ADDRESS][PERSON_NAME][PERSON_NAME][PERSON_NAME]" at bounding box center [132, 148] width 207 height 32
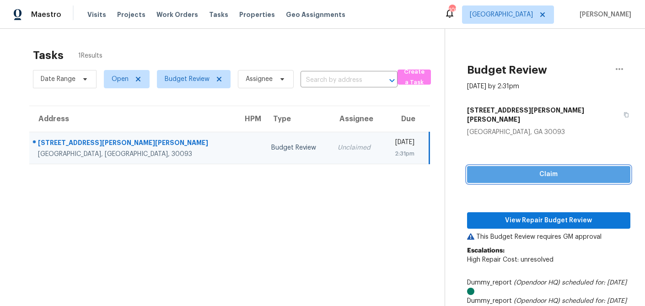
click at [511, 169] on span "Claim" at bounding box center [548, 174] width 149 height 11
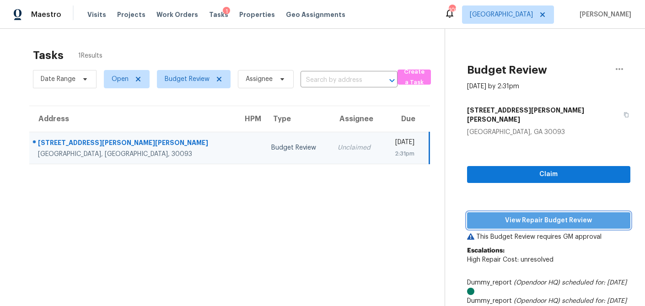
click at [517, 215] on span "View Repair Budget Review" at bounding box center [548, 220] width 149 height 11
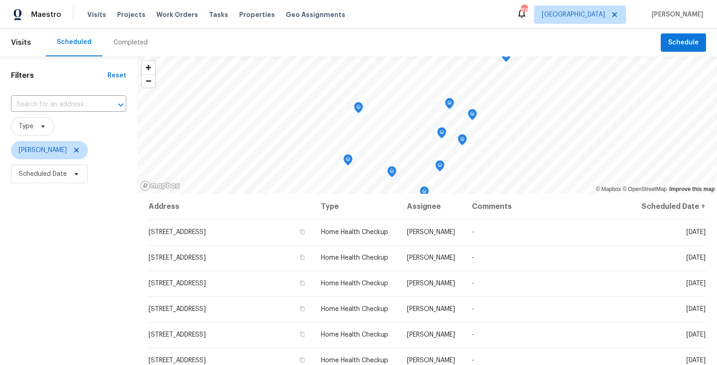
scroll to position [179, 0]
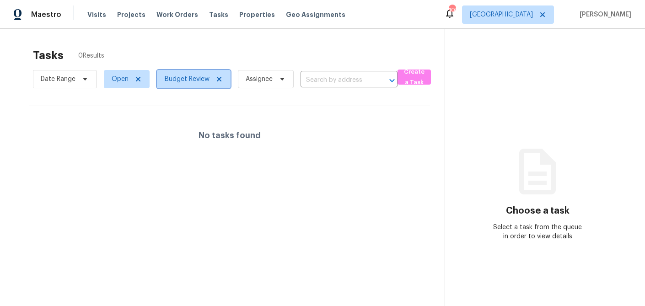
click at [217, 77] on icon at bounding box center [219, 79] width 5 height 5
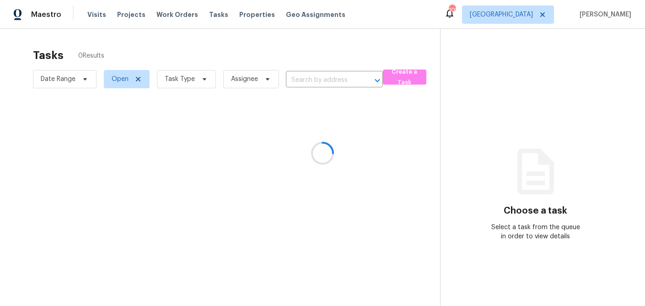
click at [201, 79] on div at bounding box center [322, 153] width 645 height 306
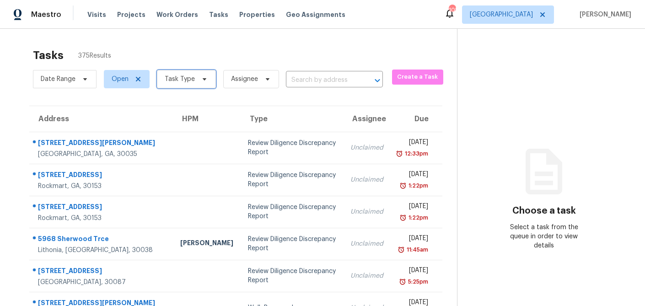
click at [201, 79] on icon at bounding box center [204, 78] width 7 height 7
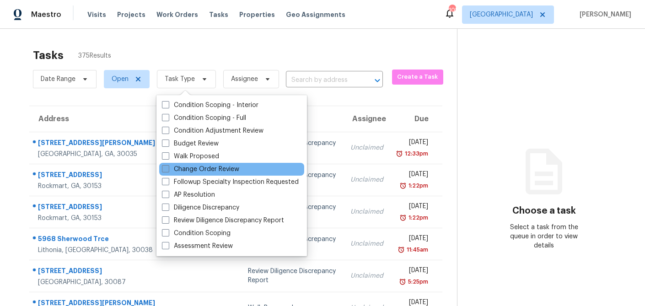
click at [167, 167] on span at bounding box center [165, 168] width 7 height 7
click at [167, 167] on input "Change Order Review" at bounding box center [165, 168] width 6 height 6
checkbox input "true"
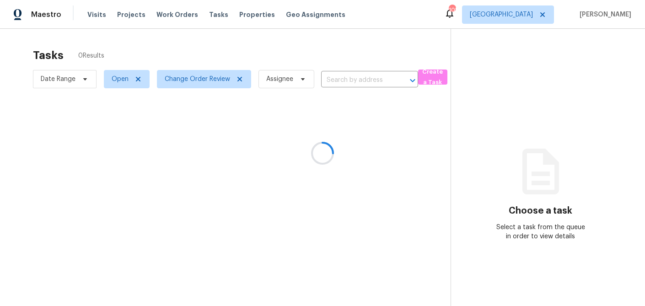
click at [167, 38] on div at bounding box center [322, 153] width 645 height 306
